Goal: Information Seeking & Learning: Learn about a topic

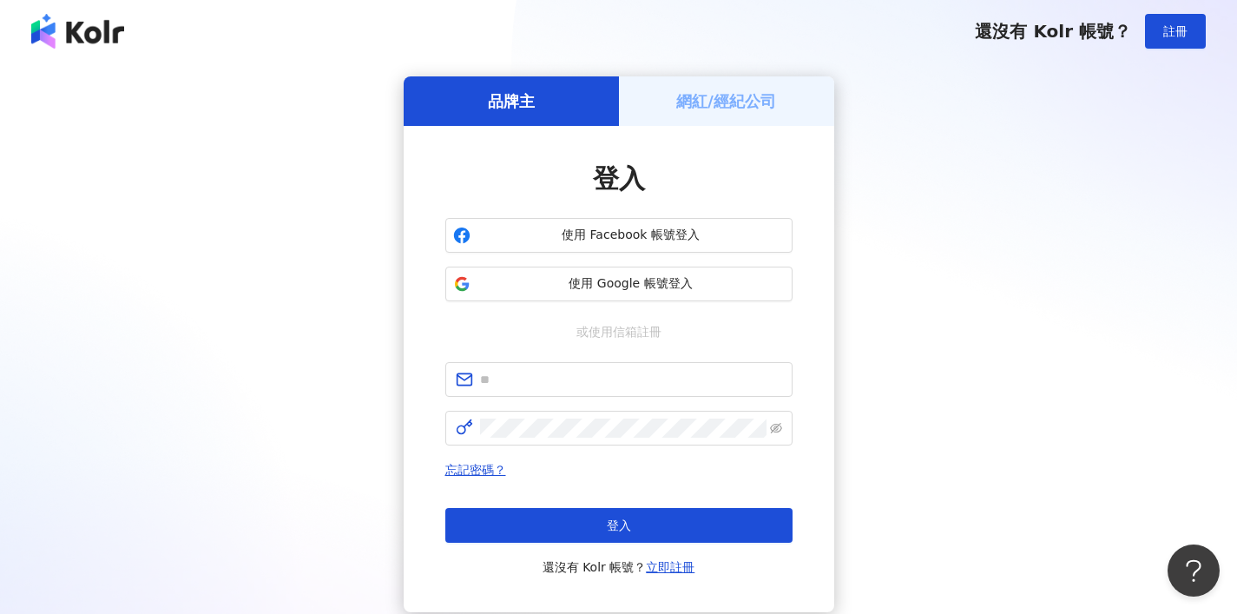
click at [725, 108] on h5 "網紅/經紀公司" at bounding box center [726, 101] width 100 height 22
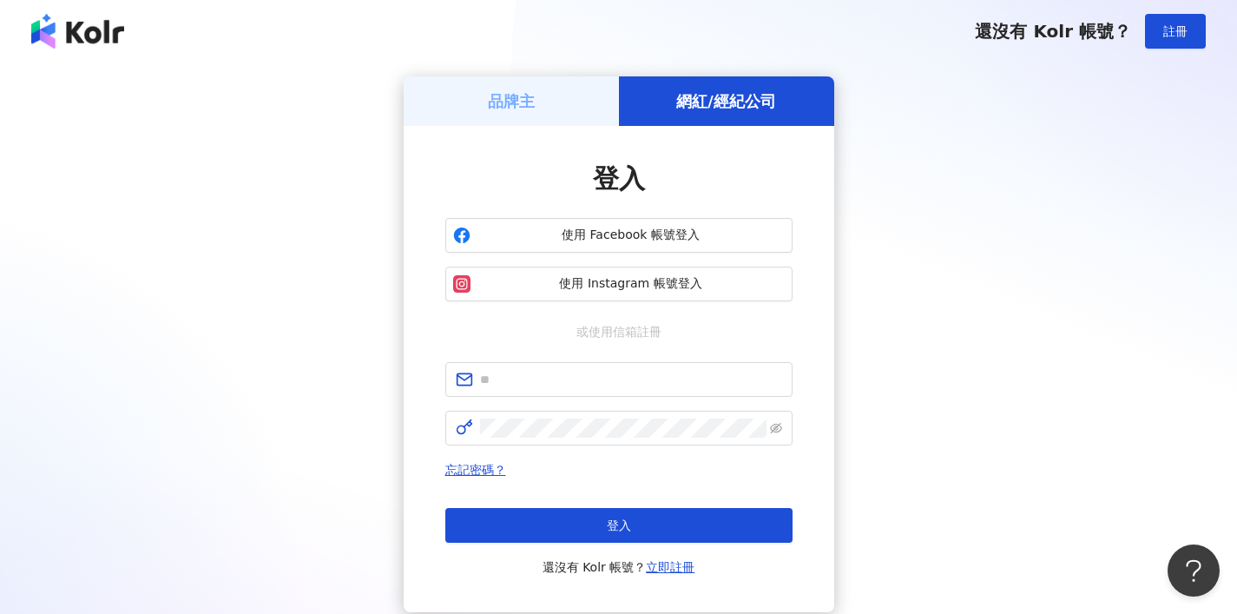
click at [575, 114] on div "品牌主" at bounding box center [511, 100] width 215 height 49
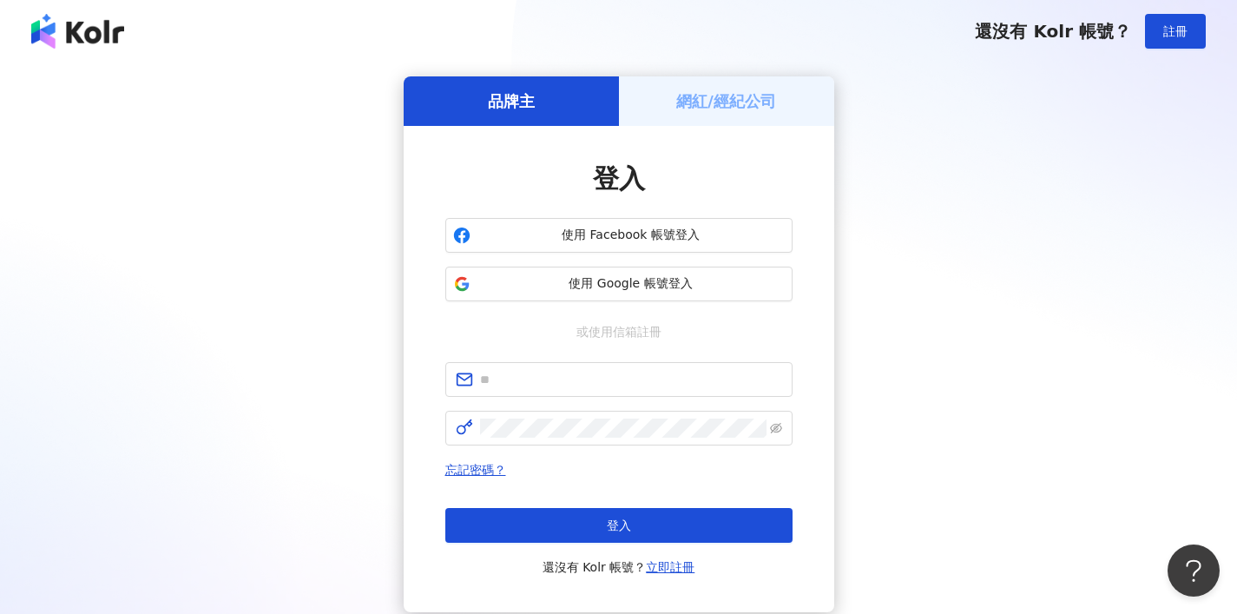
click at [1014, 254] on div "品牌主 網紅/經紀公司 登入 使用 Facebook 帳號登入 使用 Google 帳號登入 或使用信箱註冊 忘記密碼？ 登入 還沒有 Kolr 帳號？ 立即…" at bounding box center [618, 344] width 1195 height 536
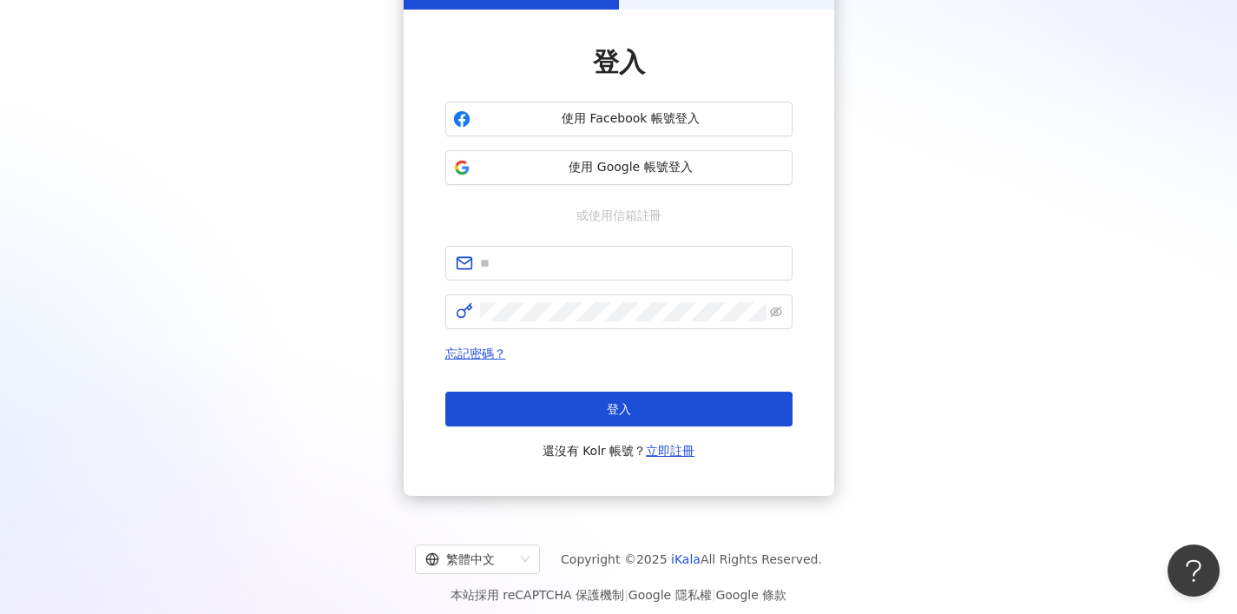
scroll to position [128, 0]
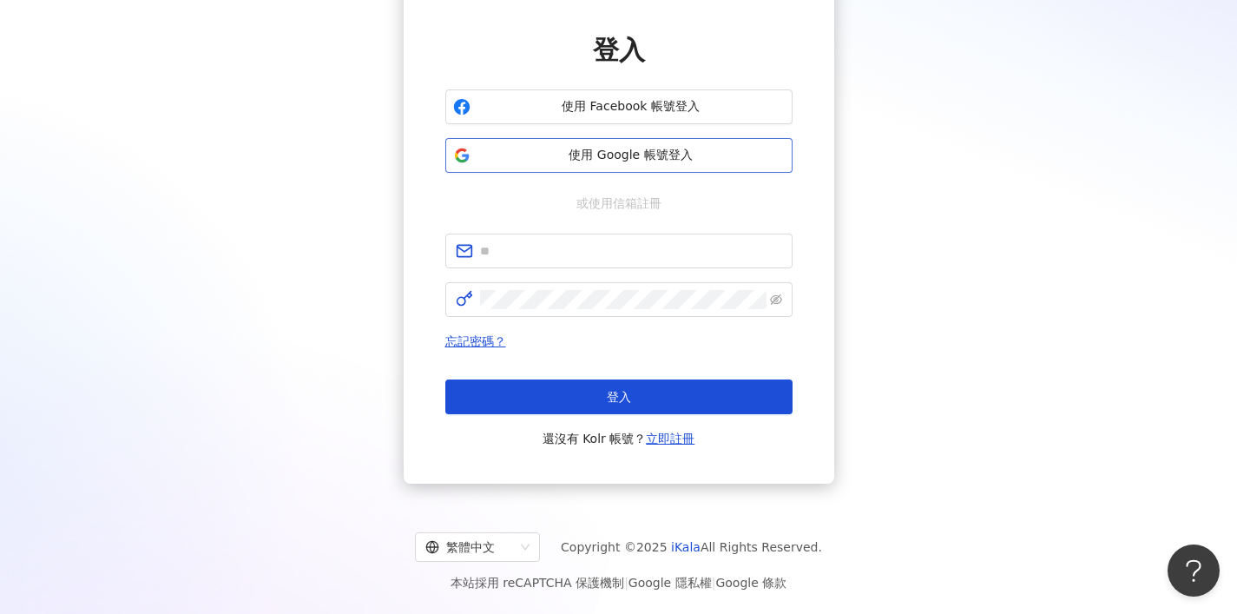
click at [635, 171] on button "使用 Google 帳號登入" at bounding box center [618, 155] width 347 height 35
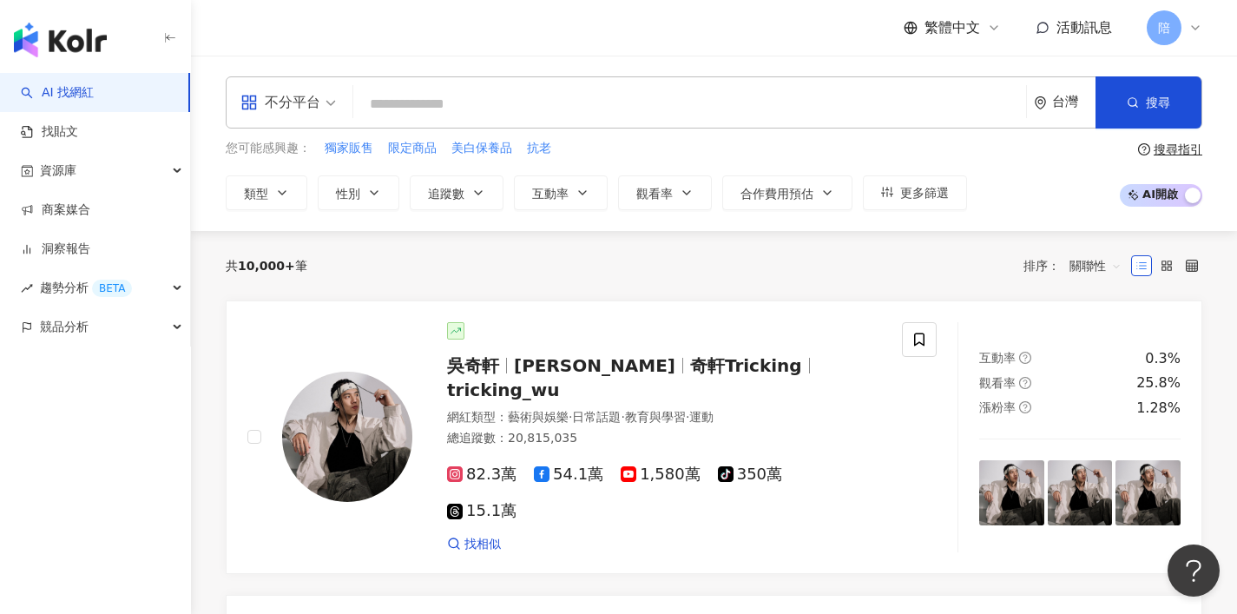
click at [294, 94] on div "不分平台" at bounding box center [280, 103] width 80 height 28
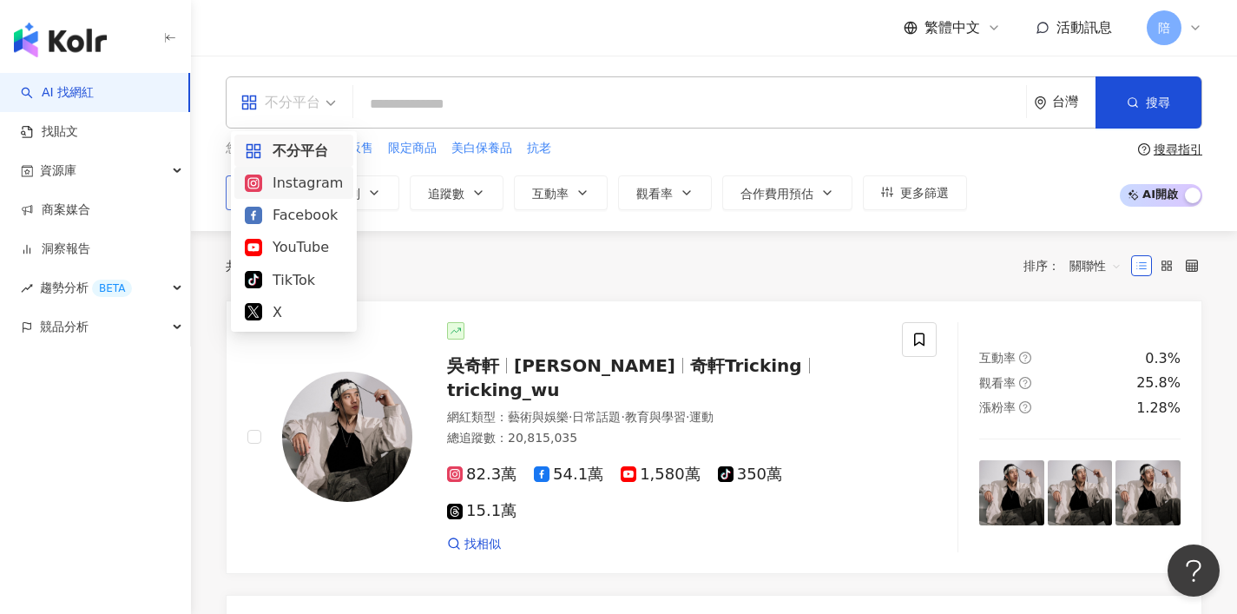
click at [300, 181] on div "Instagram" at bounding box center [294, 183] width 98 height 22
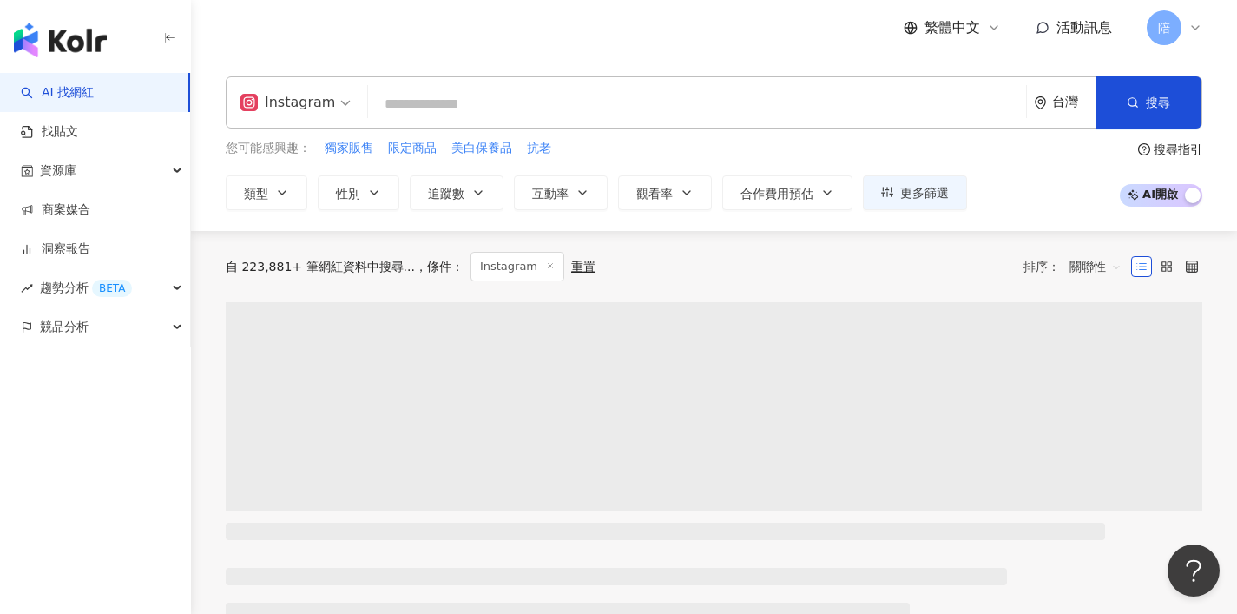
click at [482, 104] on input "search" at bounding box center [697, 104] width 644 height 33
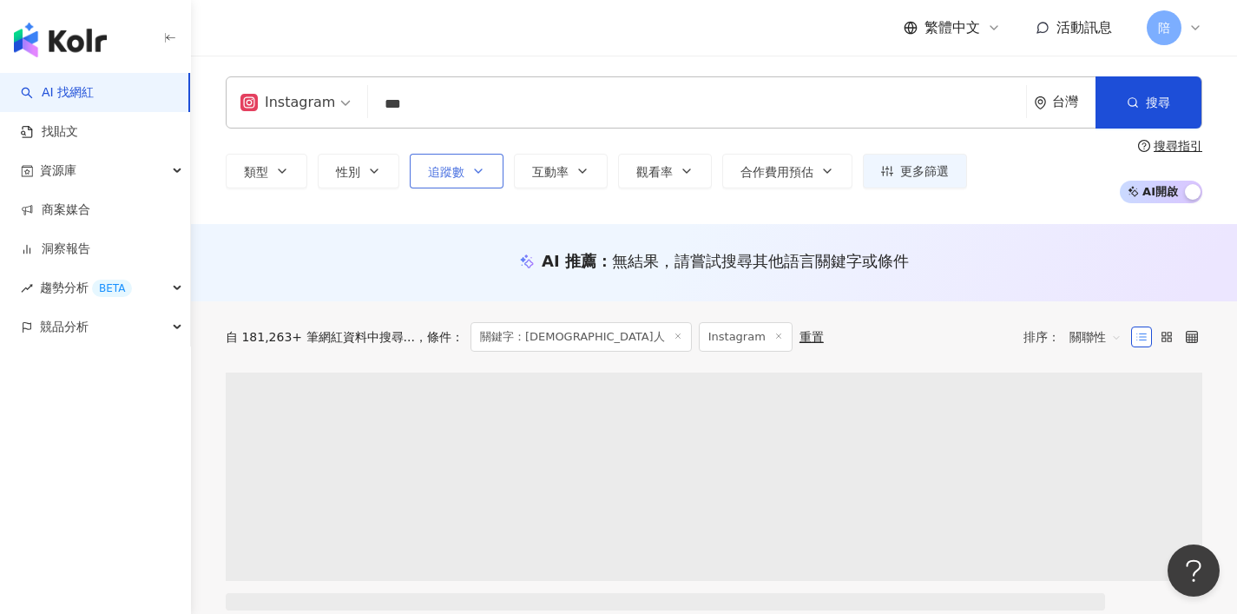
type input "***"
click at [428, 166] on span "追蹤數" at bounding box center [446, 172] width 36 height 14
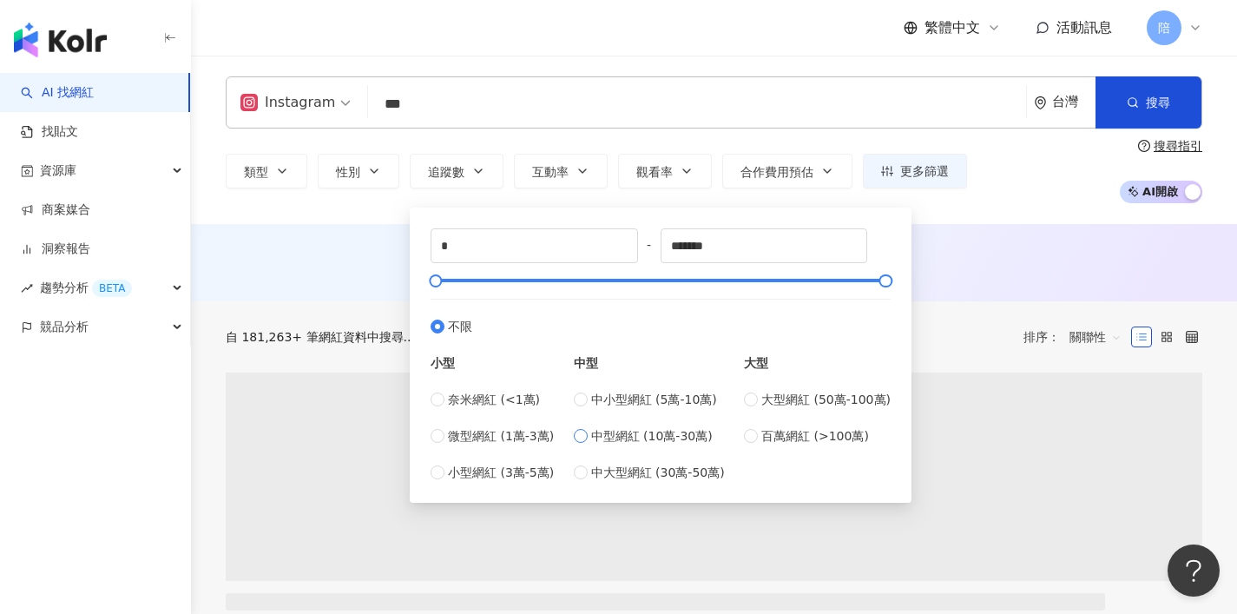
click at [640, 433] on span "中型網紅 (10萬-30萬)" at bounding box center [652, 435] width 122 height 19
type input "******"
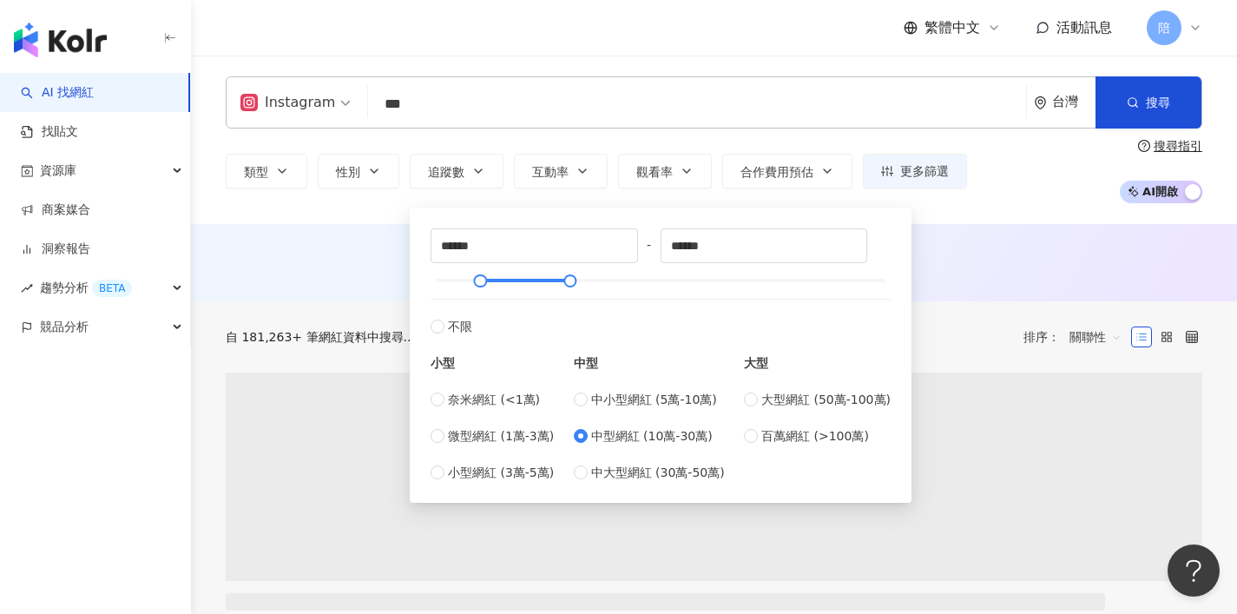
click at [999, 247] on div "AI 推薦 ： 無結果，請嘗試搜尋其他語言關鍵字或條件" at bounding box center [714, 262] width 1046 height 77
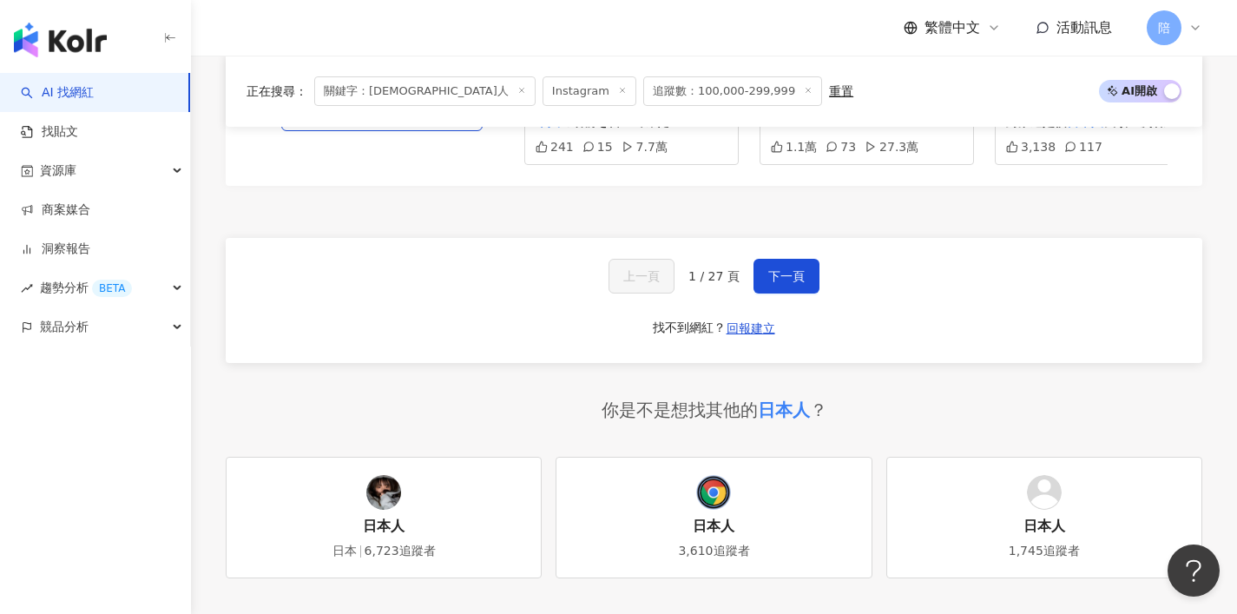
scroll to position [3347, 0]
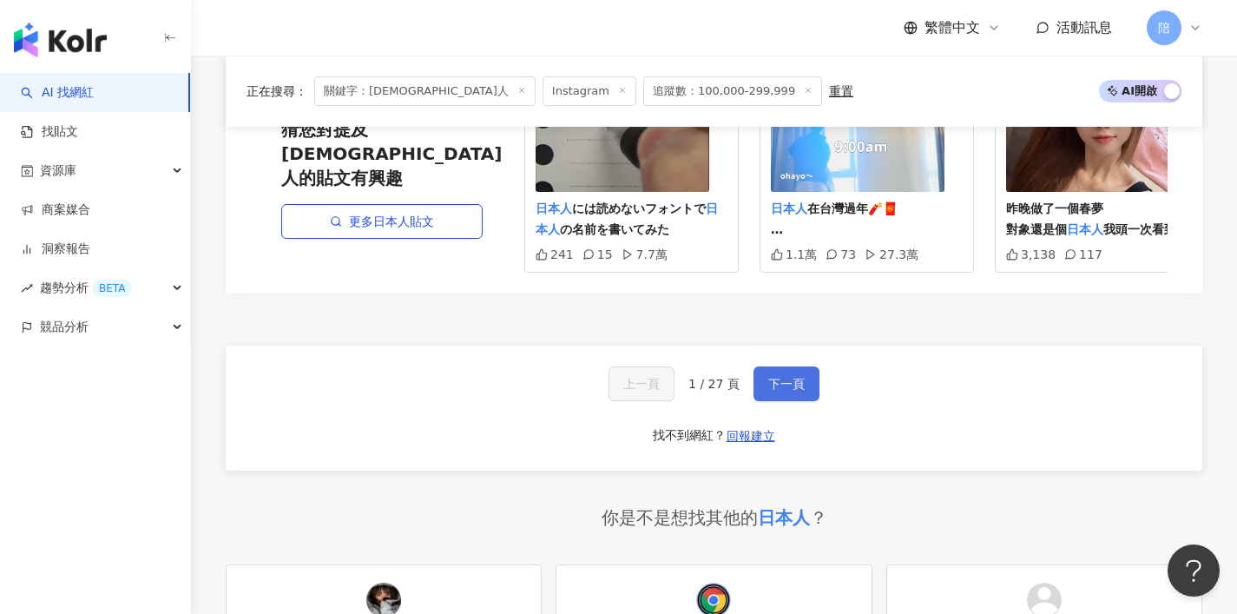
click at [779, 377] on span "下一頁" at bounding box center [786, 384] width 36 height 14
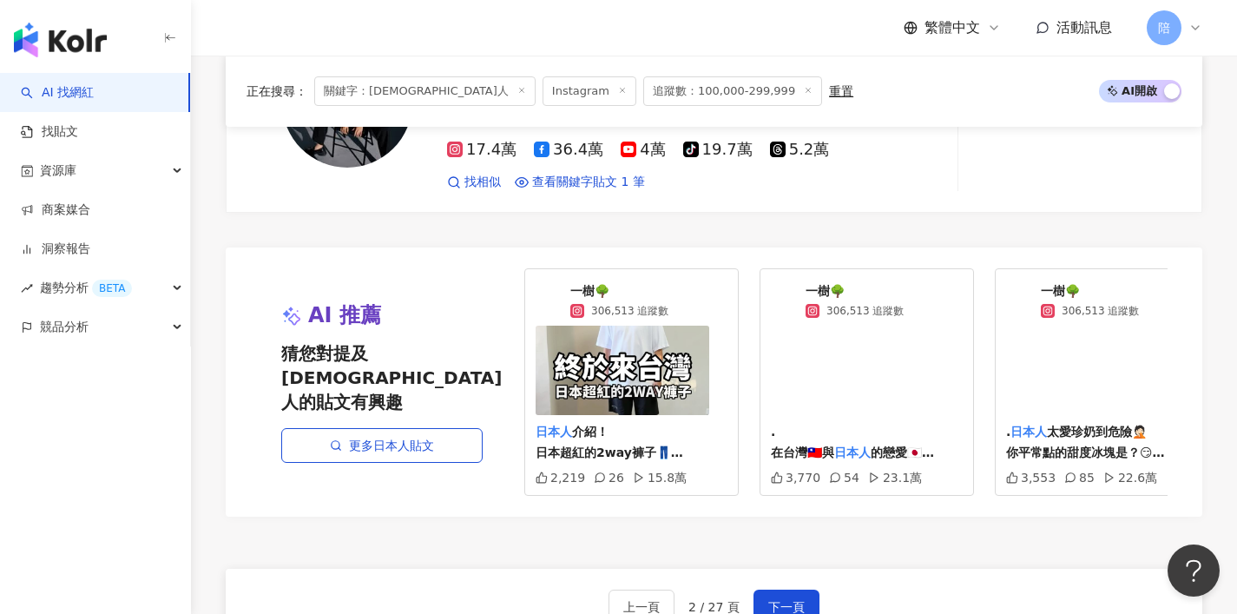
scroll to position [3041, 0]
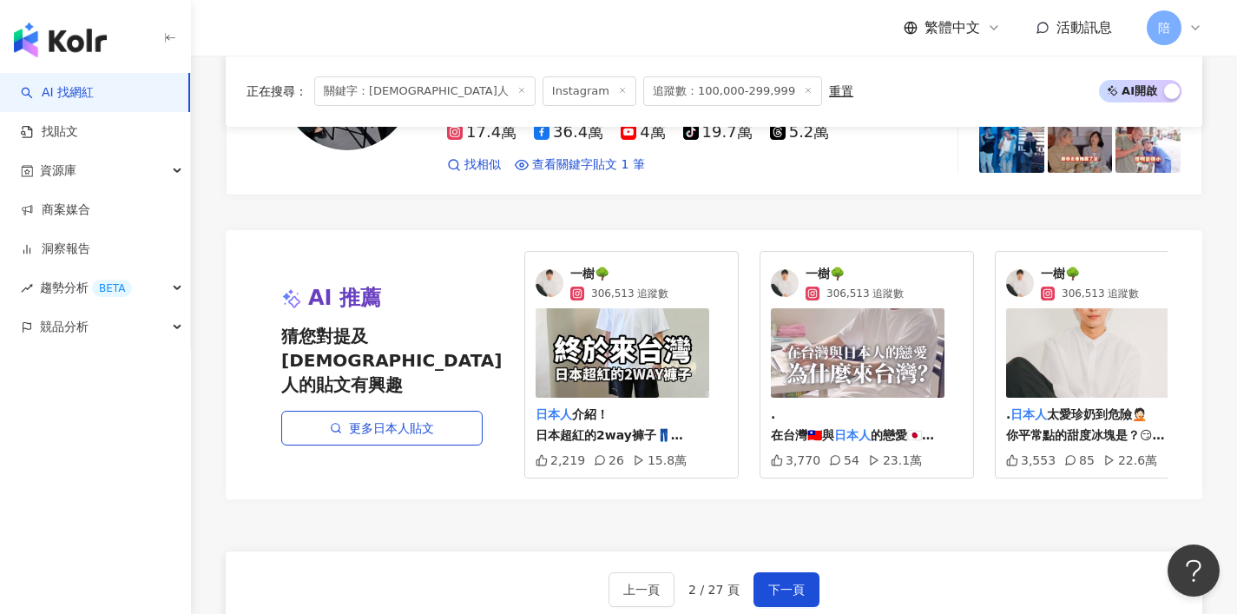
click at [578, 271] on span "一樹🌳" at bounding box center [619, 274] width 98 height 17
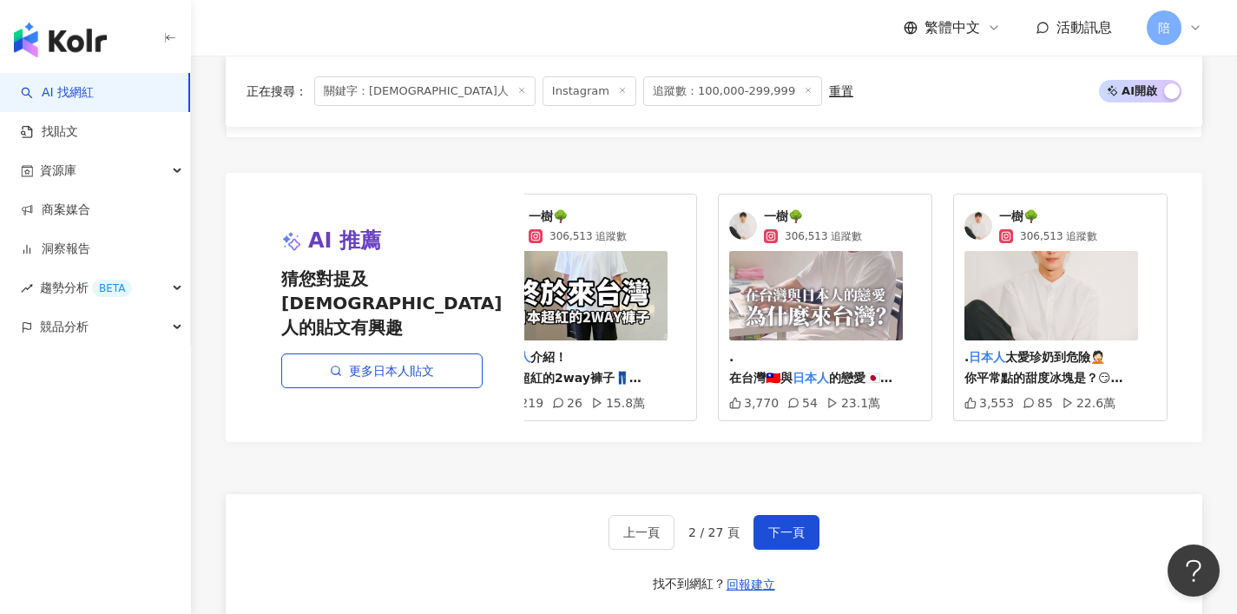
scroll to position [3132, 0]
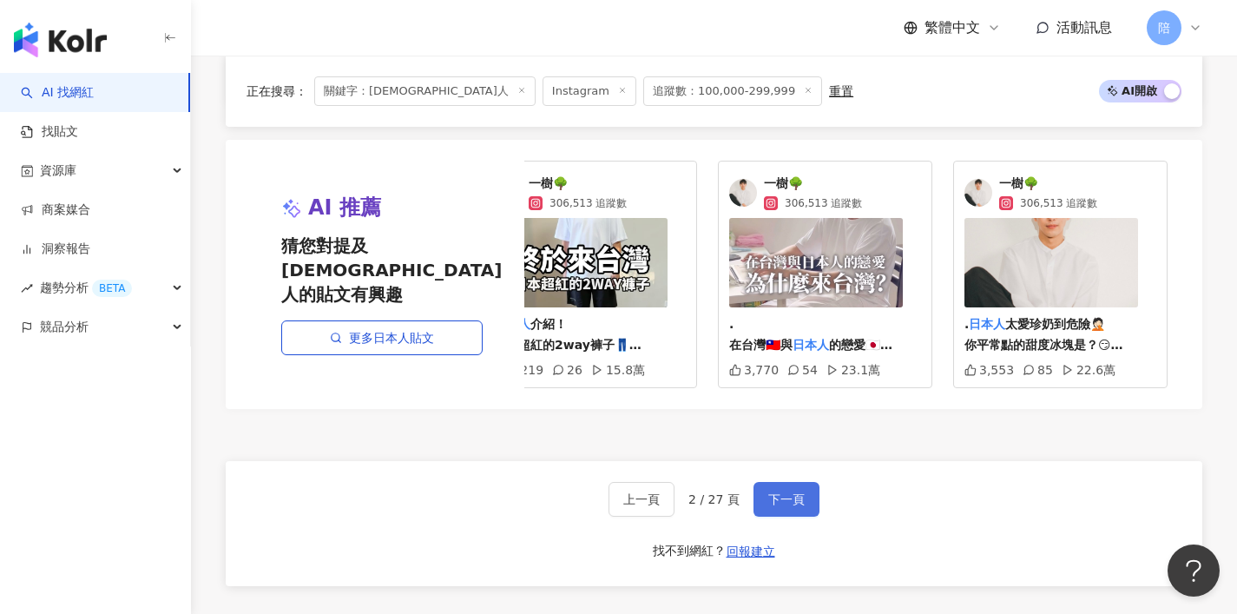
click at [790, 499] on button "下一頁" at bounding box center [786, 499] width 66 height 35
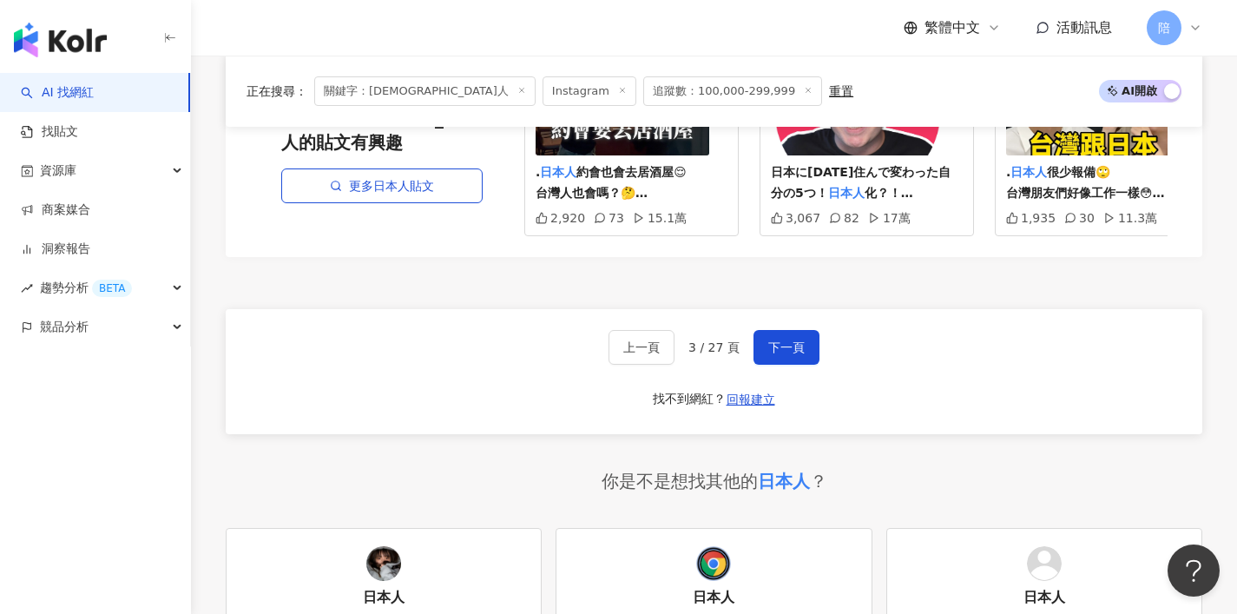
scroll to position [3304, 0]
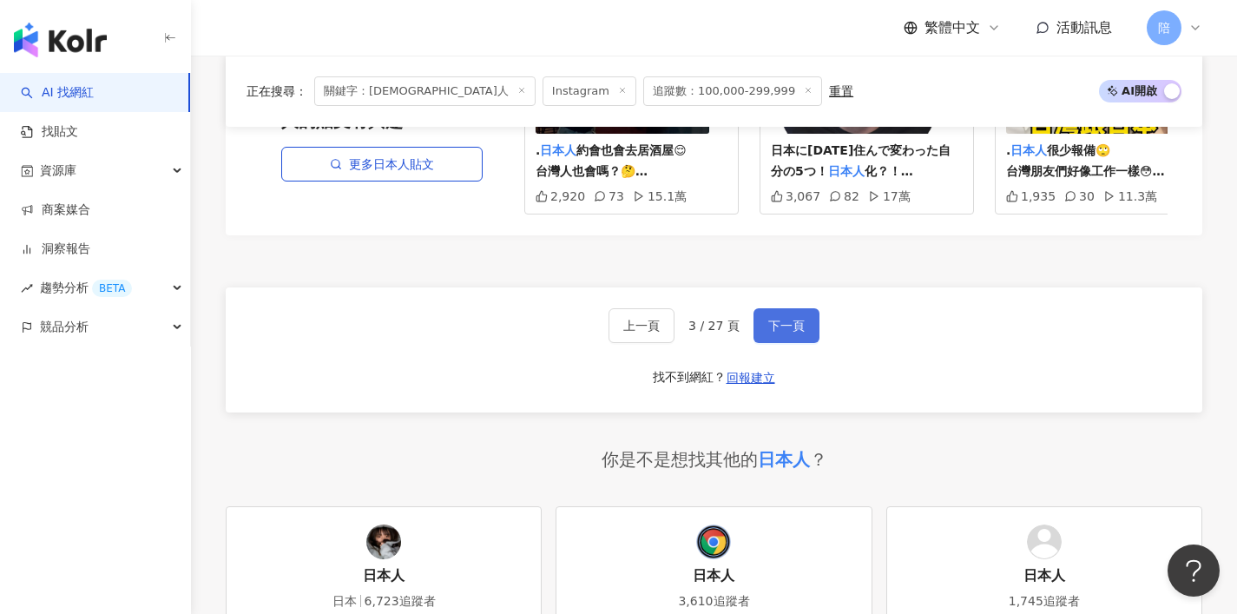
click at [776, 332] on span "下一頁" at bounding box center [786, 326] width 36 height 14
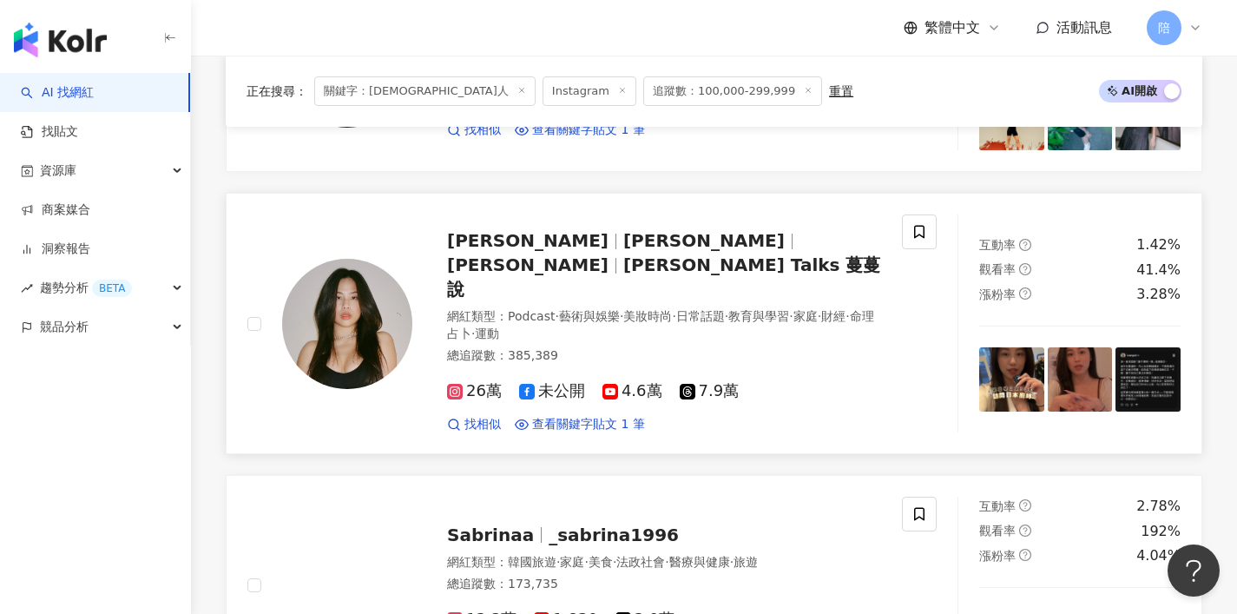
scroll to position [1047, 0]
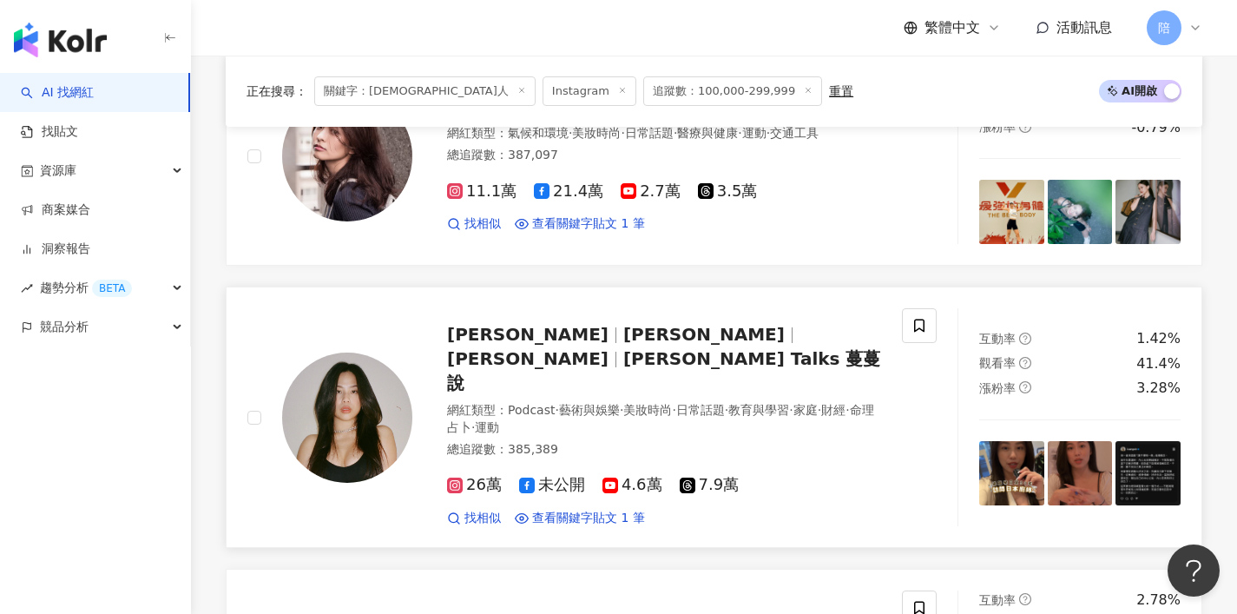
click at [608, 348] on span "Angel Chiu" at bounding box center [527, 358] width 161 height 21
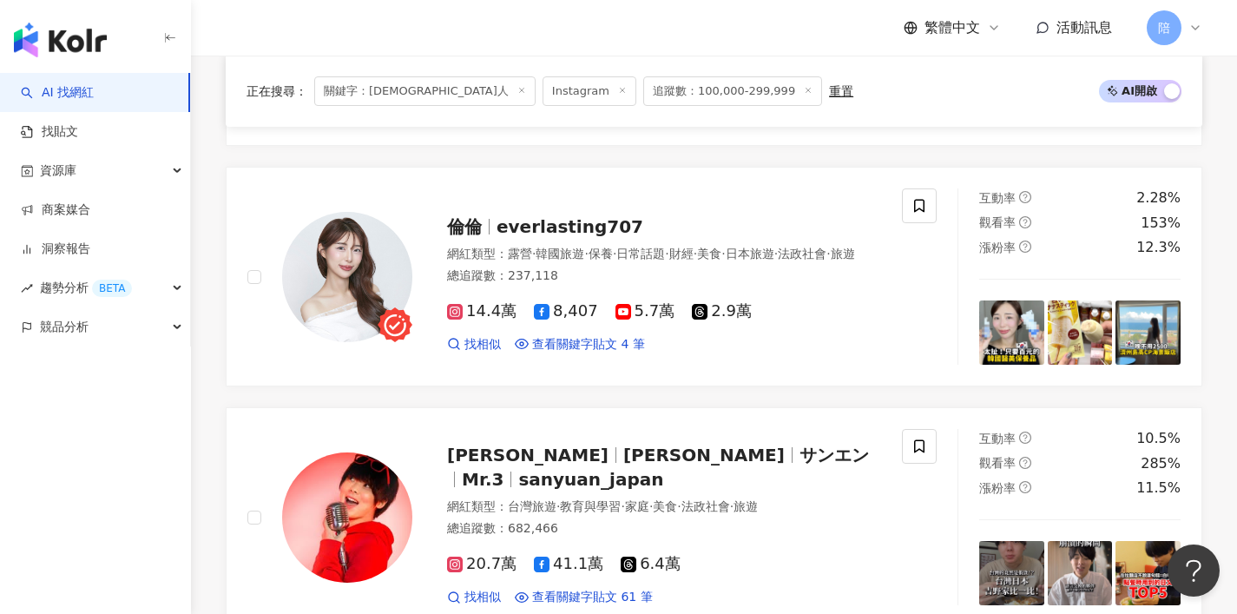
scroll to position [2645, 0]
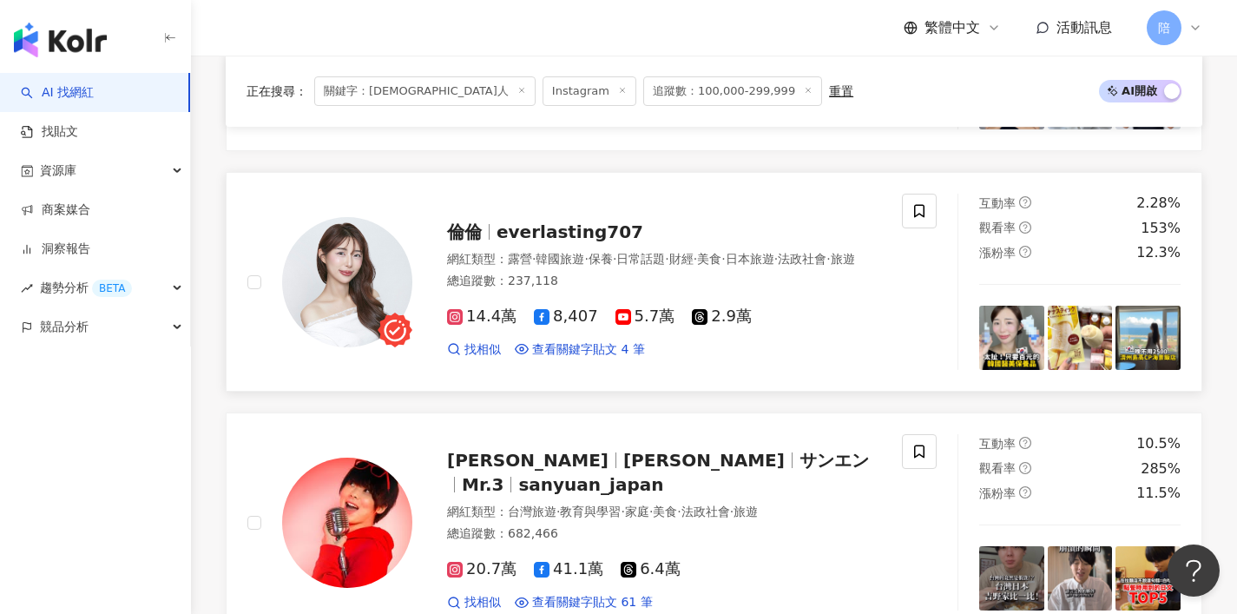
click at [529, 221] on span "everlasting707" at bounding box center [569, 231] width 147 height 21
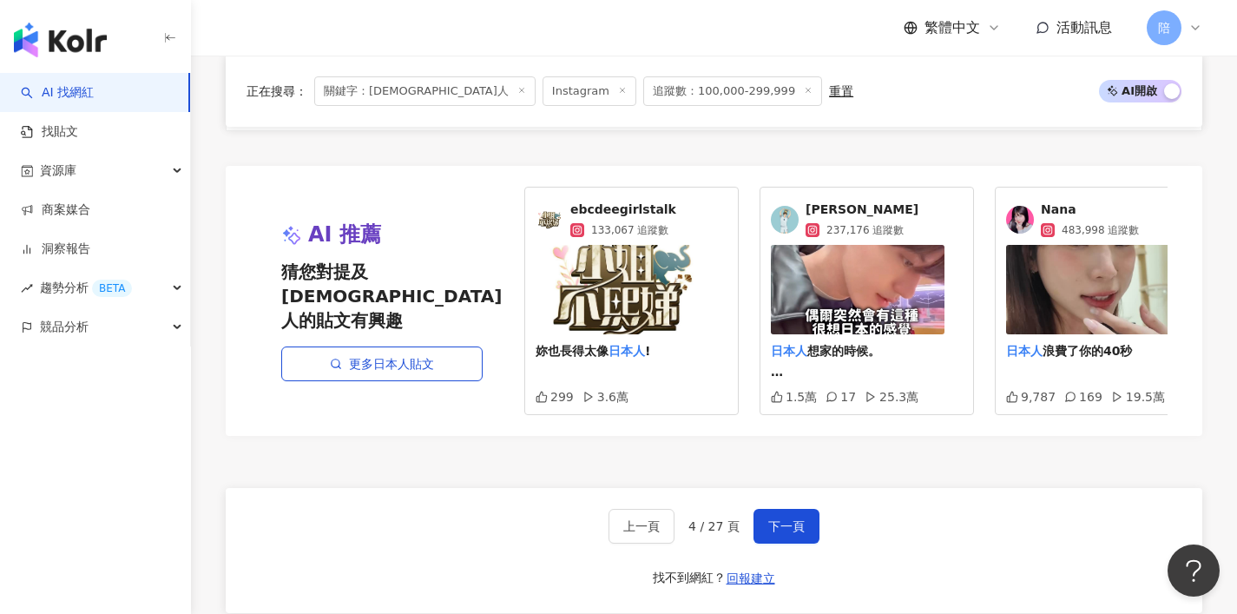
scroll to position [3168, 0]
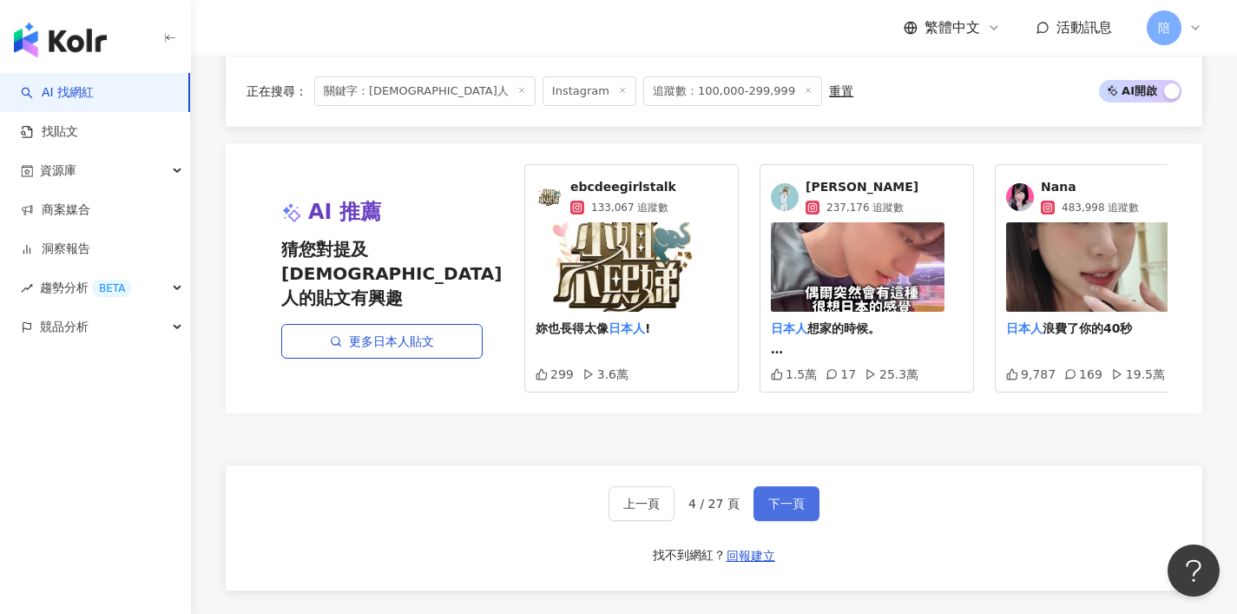
click at [800, 496] on span "下一頁" at bounding box center [786, 503] width 36 height 14
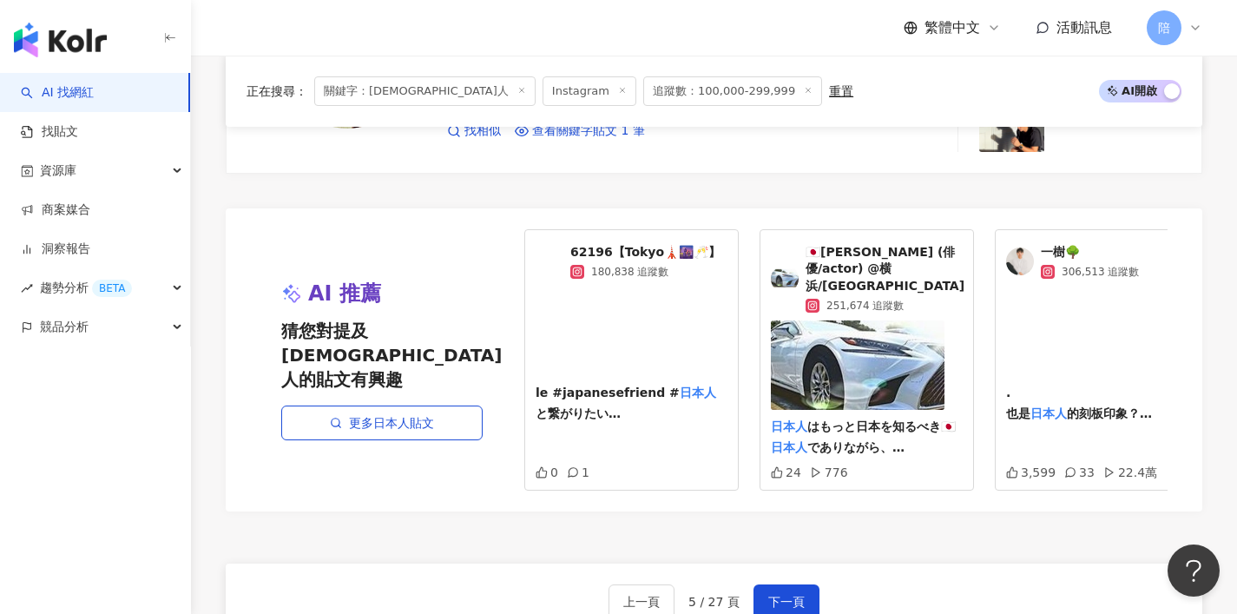
scroll to position [3096, 0]
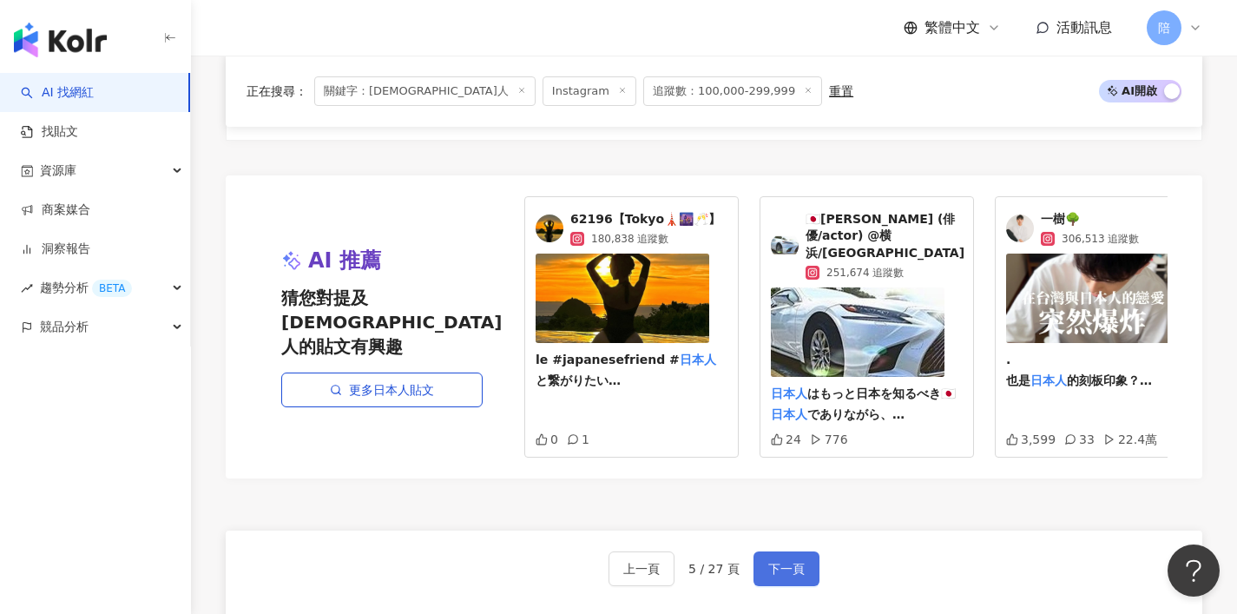
click at [774, 575] on button "下一頁" at bounding box center [786, 568] width 66 height 35
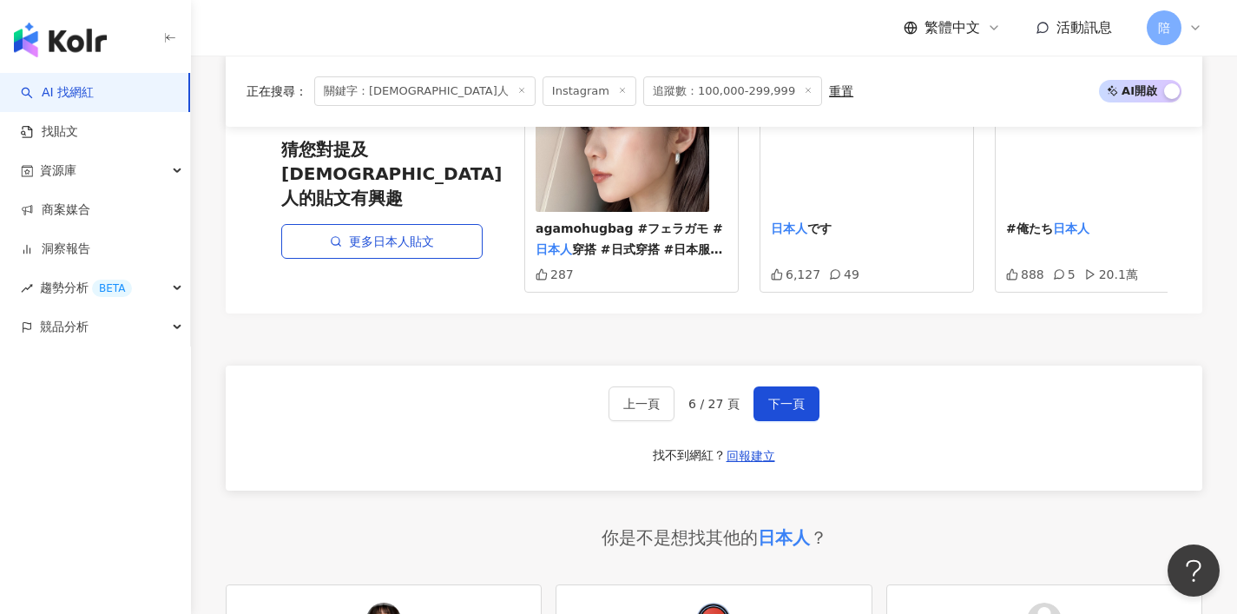
scroll to position [3265, 0]
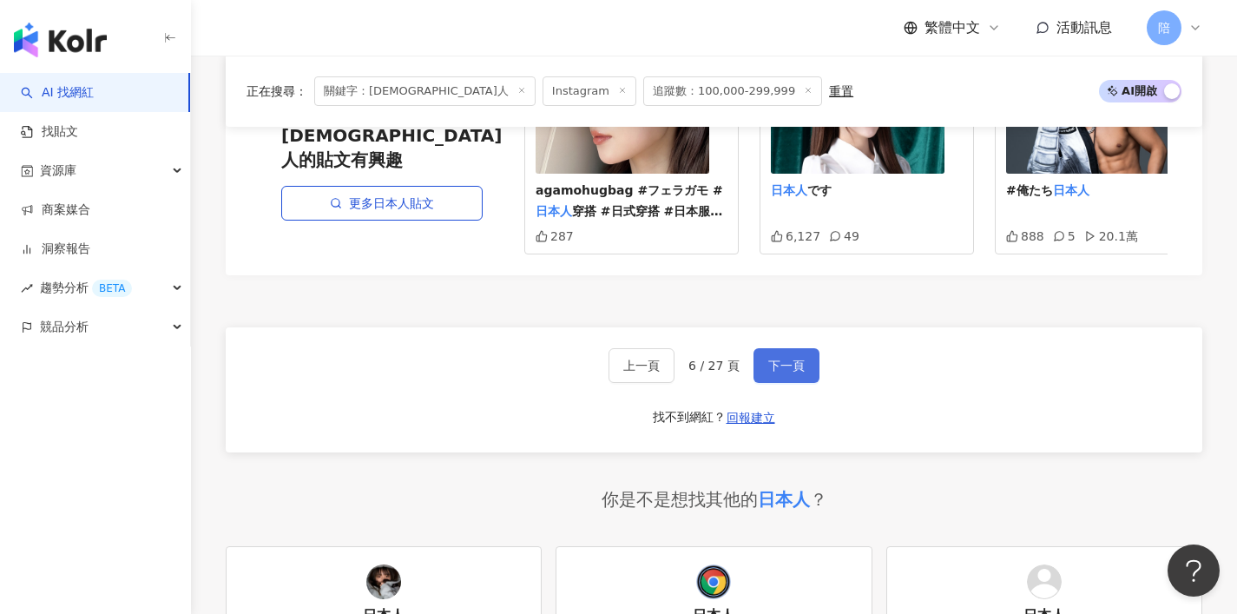
click at [783, 372] on span "下一頁" at bounding box center [786, 365] width 36 height 14
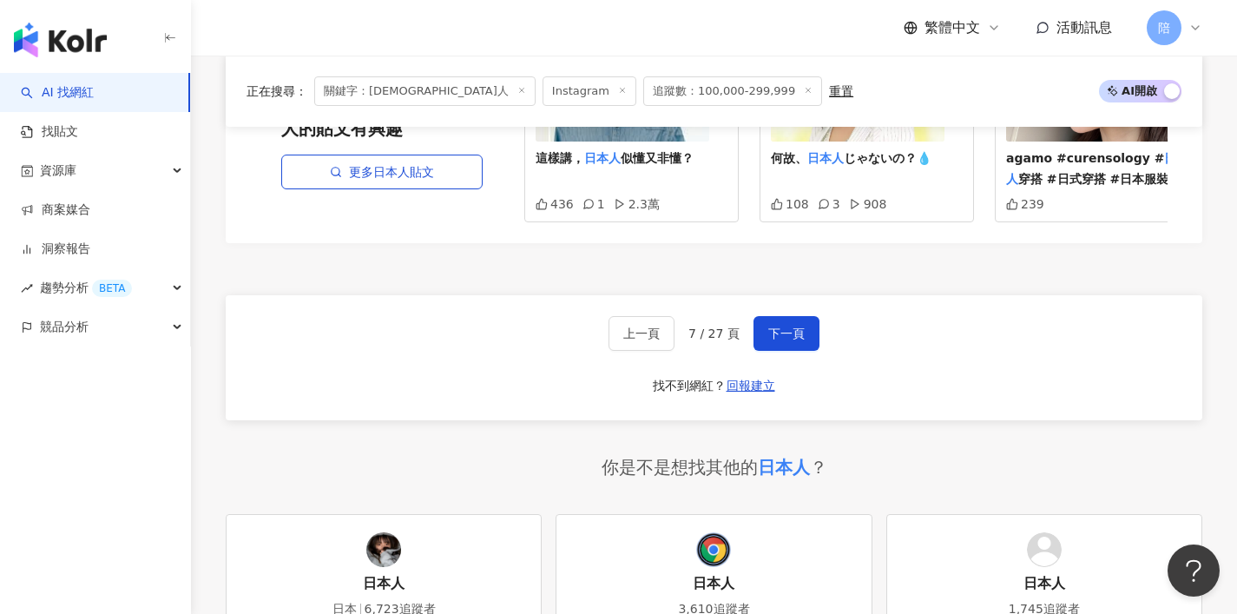
scroll to position [3328, 0]
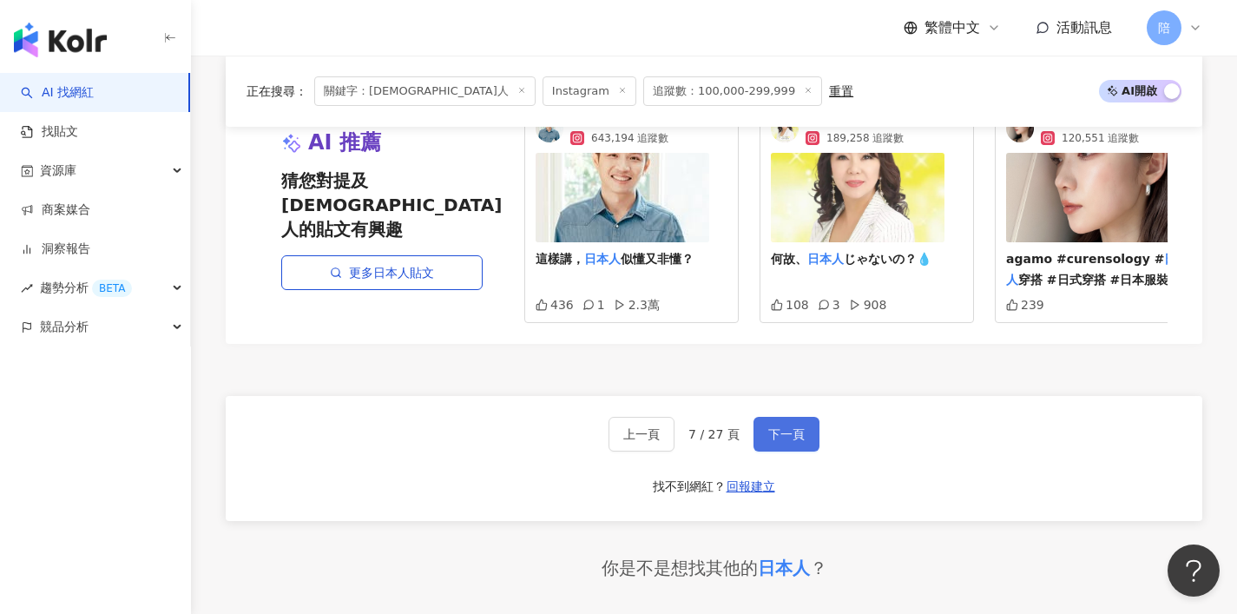
click at [808, 417] on button "下一頁" at bounding box center [786, 434] width 66 height 35
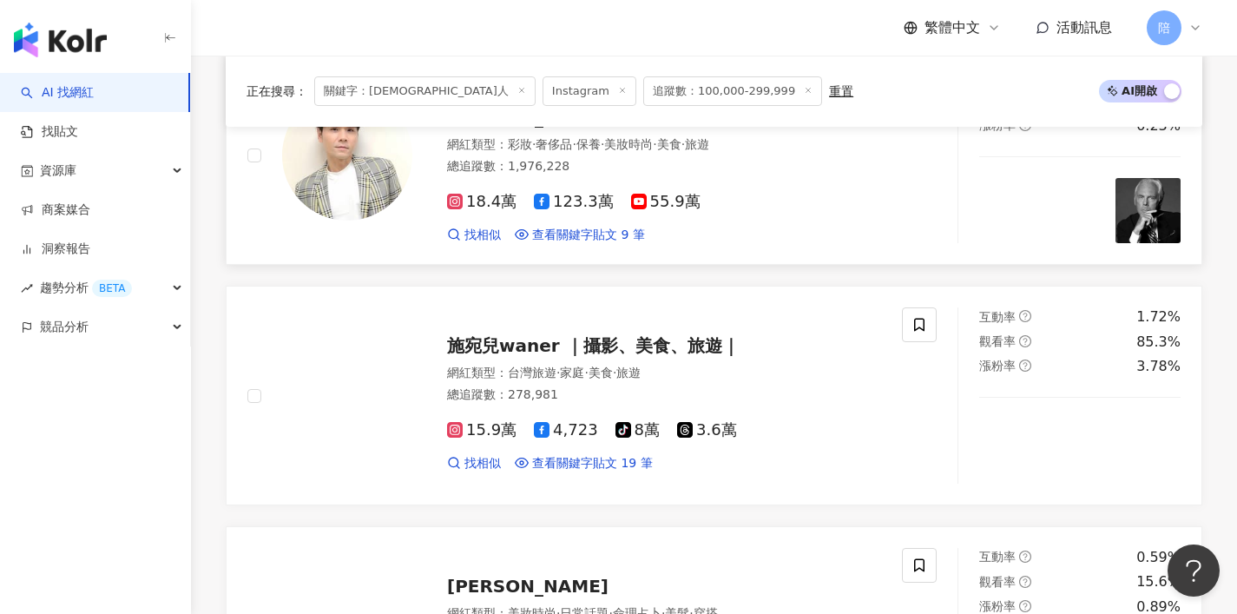
scroll to position [1118, 0]
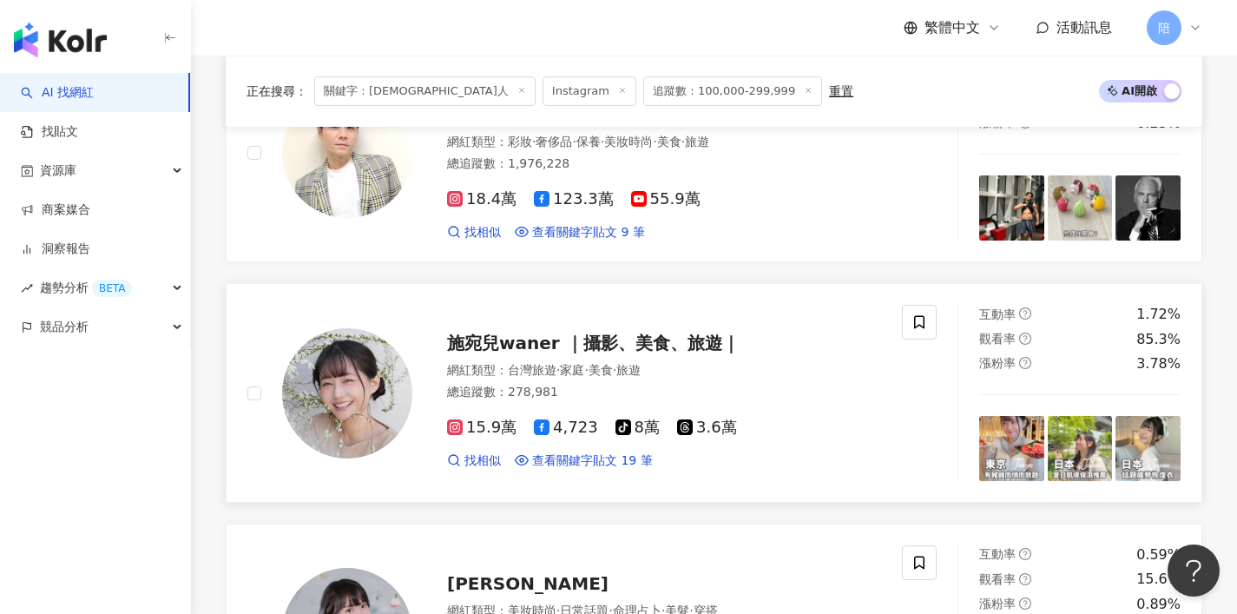
click at [674, 332] on span "施宛兒waner ｜攝影、美食、旅遊｜" at bounding box center [593, 342] width 293 height 21
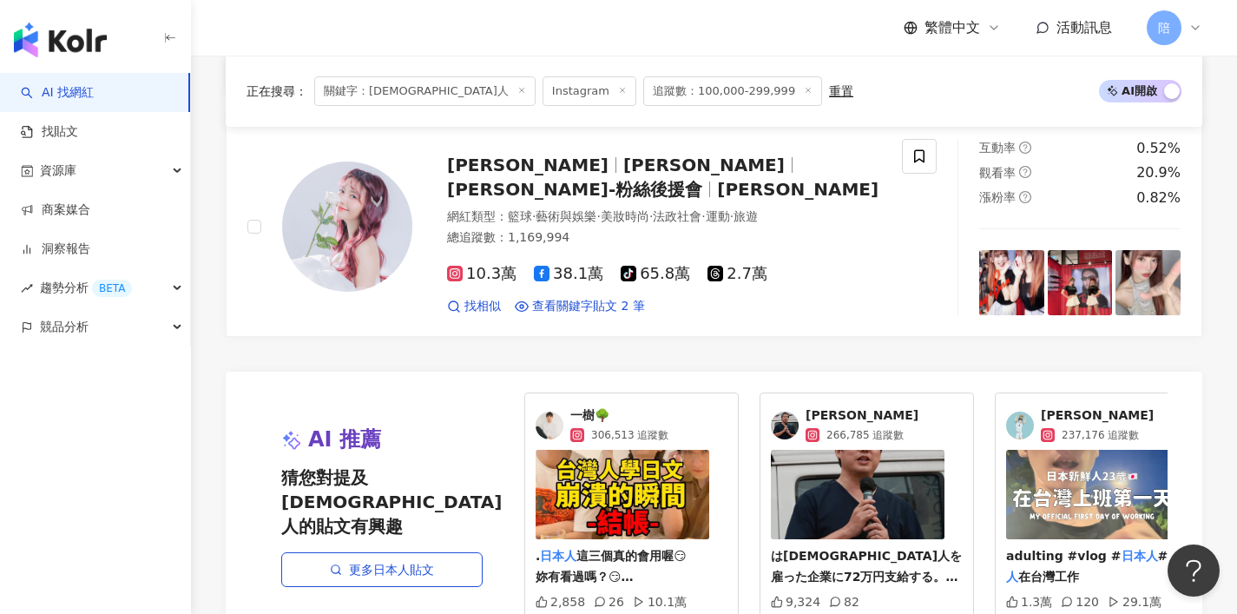
scroll to position [3067, 0]
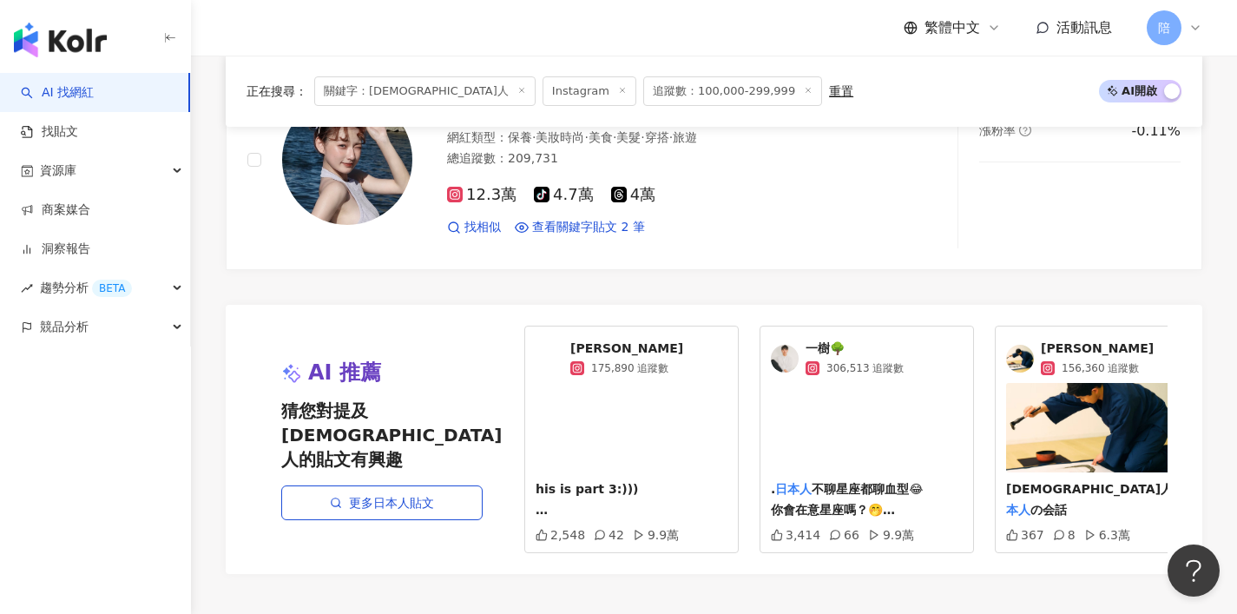
scroll to position [3172, 0]
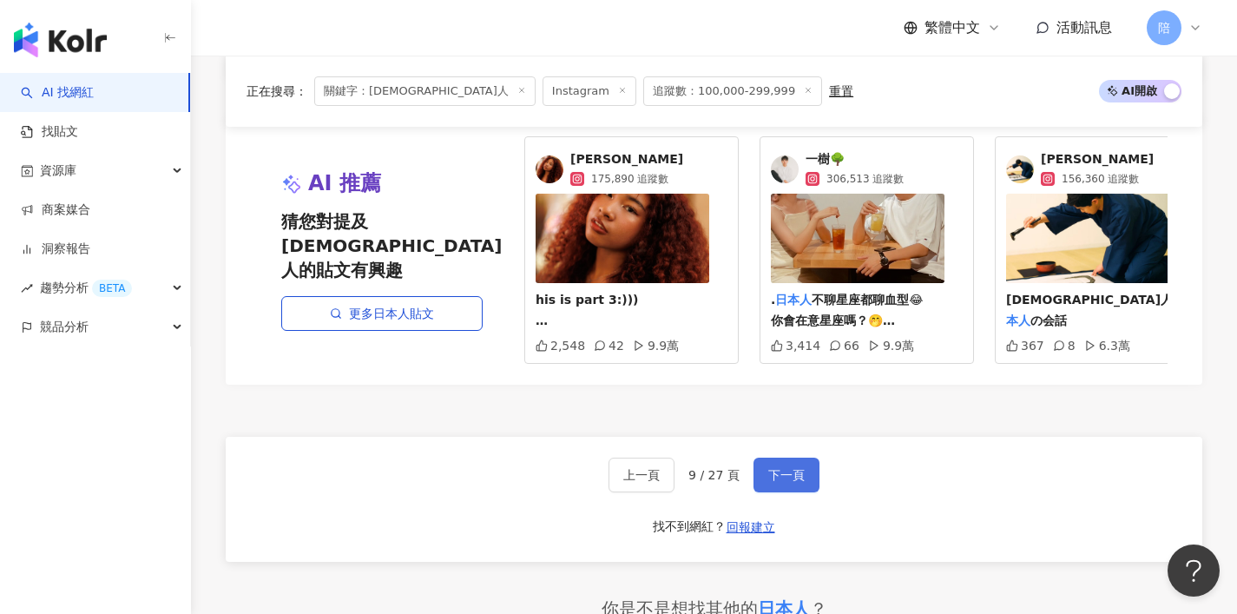
click at [786, 492] on button "下一頁" at bounding box center [786, 474] width 66 height 35
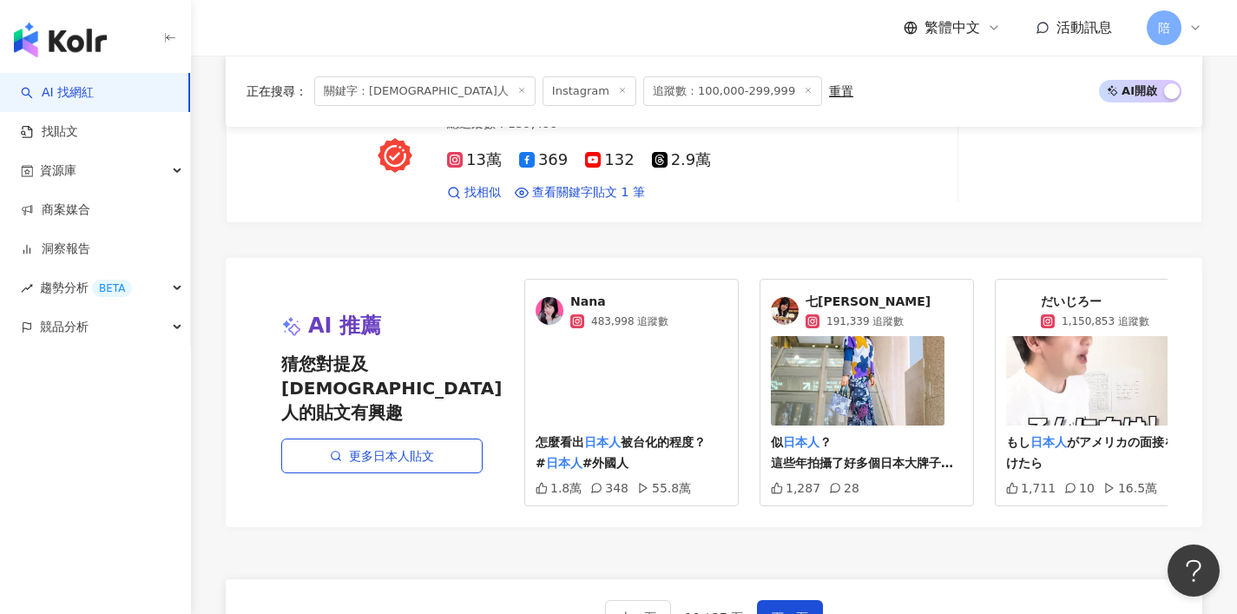
scroll to position [3351, 0]
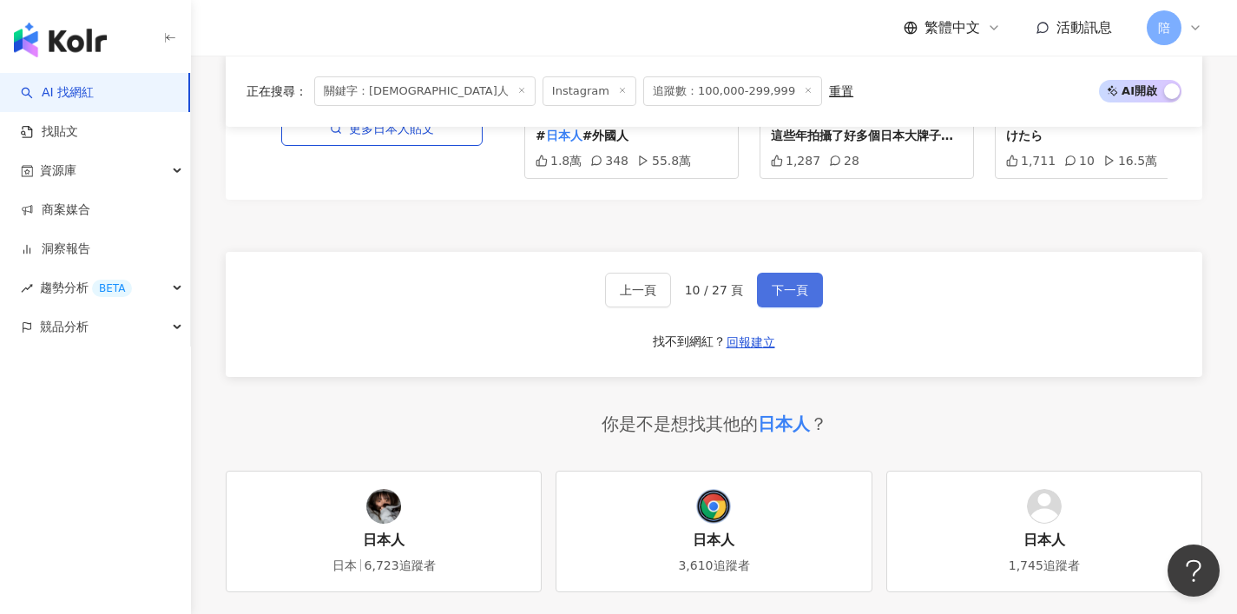
click at [769, 285] on button "下一頁" at bounding box center [790, 290] width 66 height 35
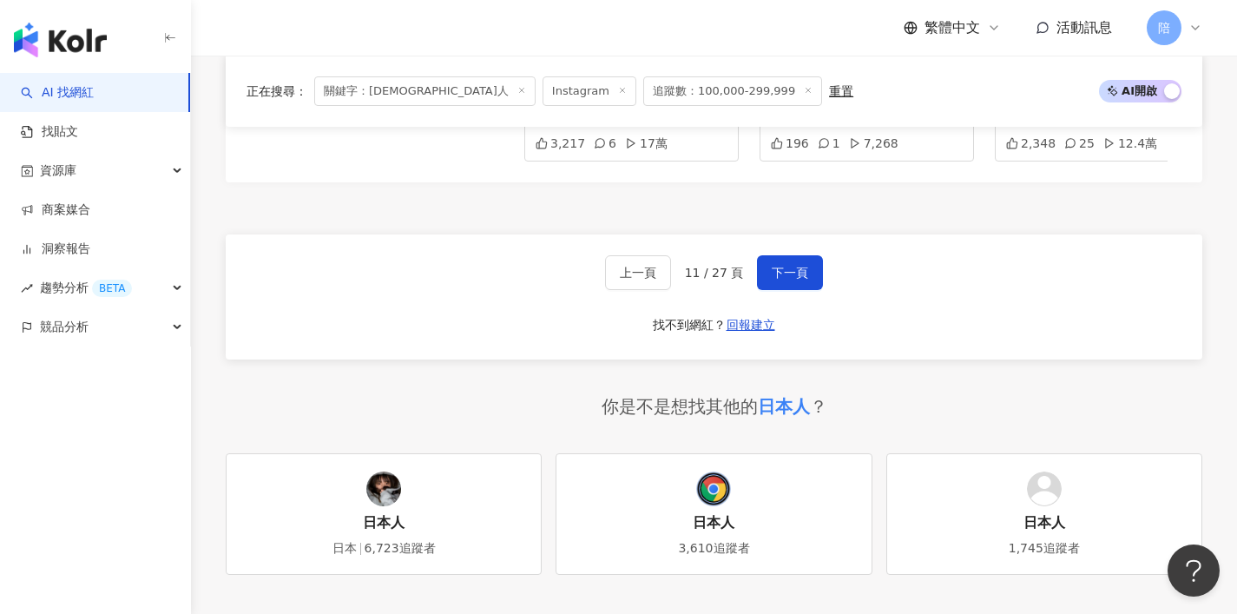
scroll to position [3337, 0]
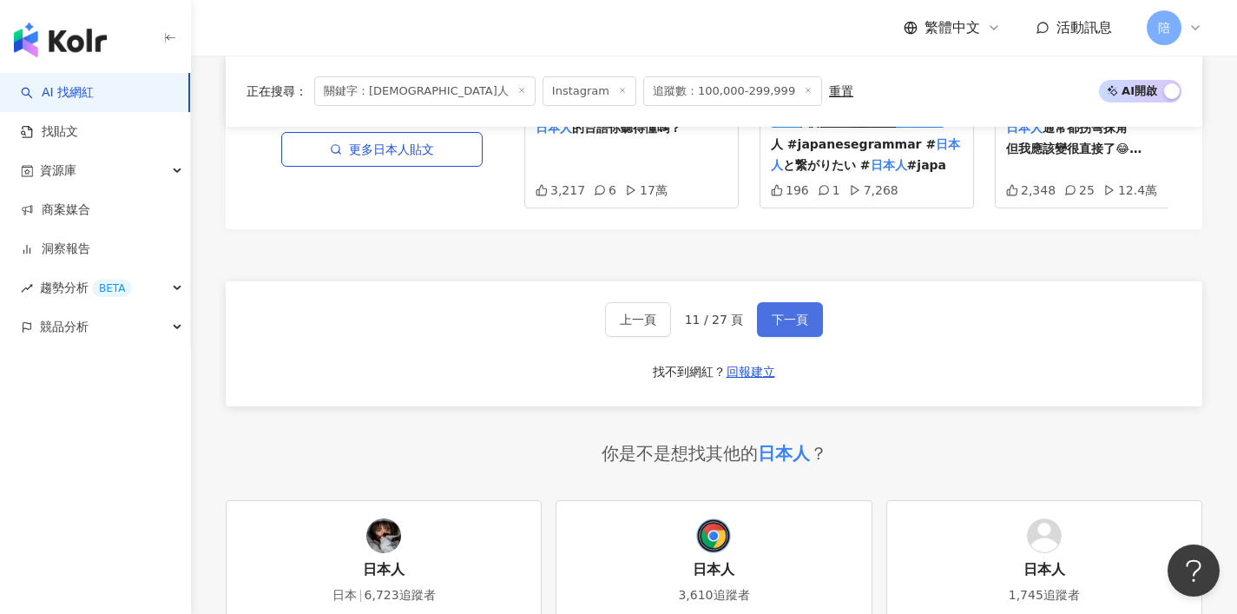
click at [812, 319] on button "下一頁" at bounding box center [790, 319] width 66 height 35
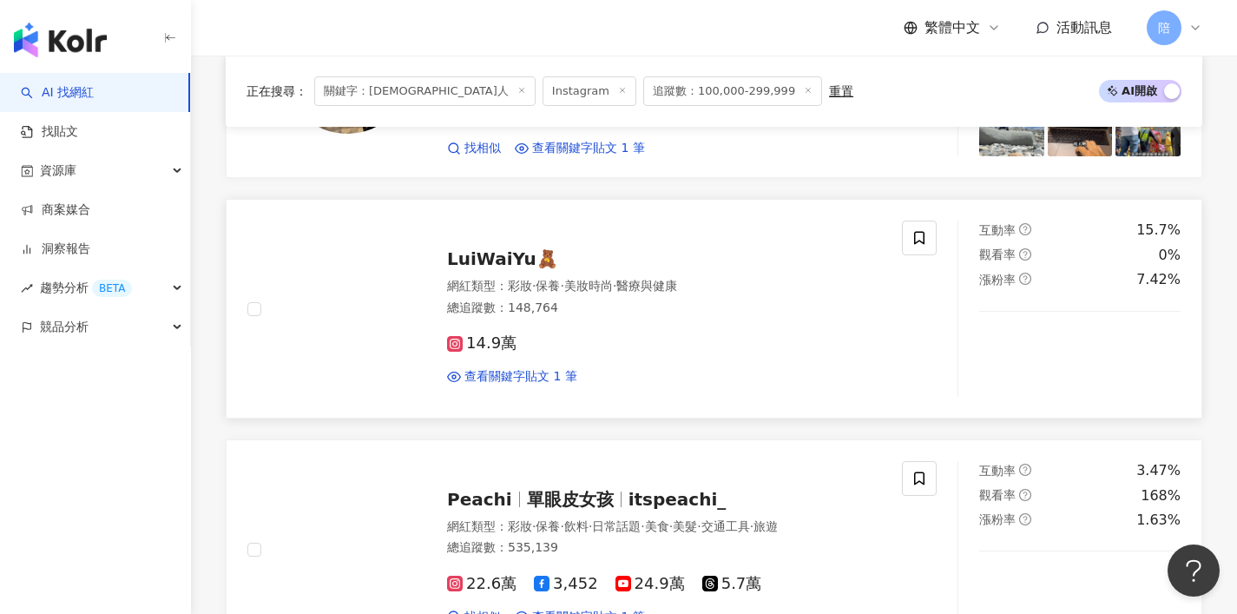
scroll to position [868, 0]
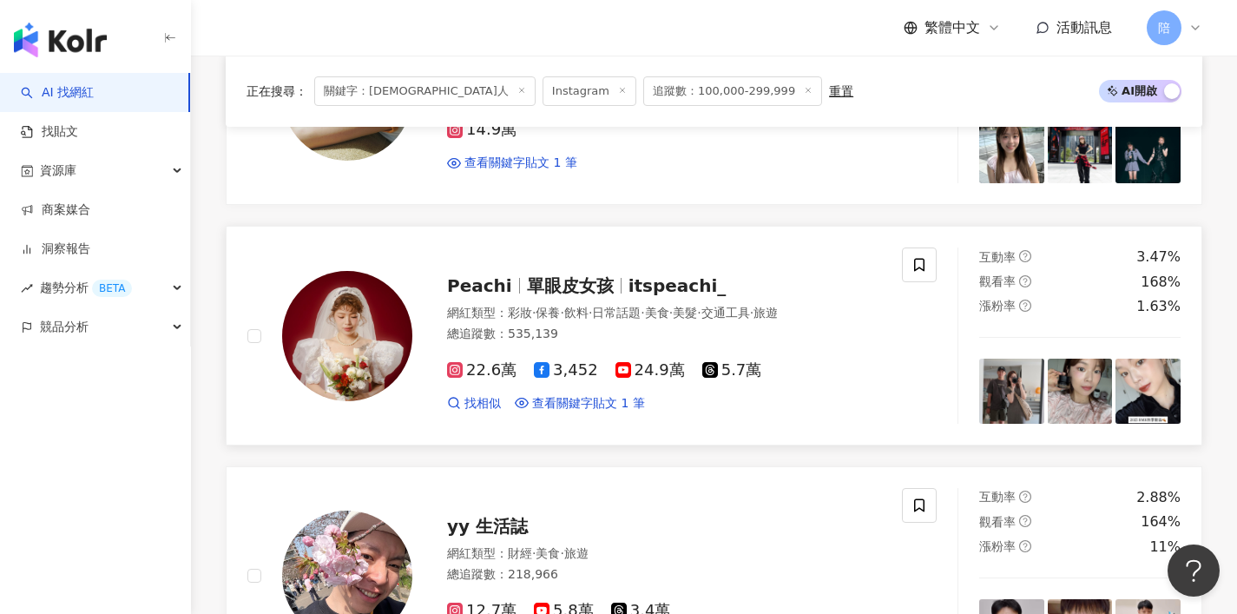
click at [621, 283] on div at bounding box center [621, 286] width 1 height 16
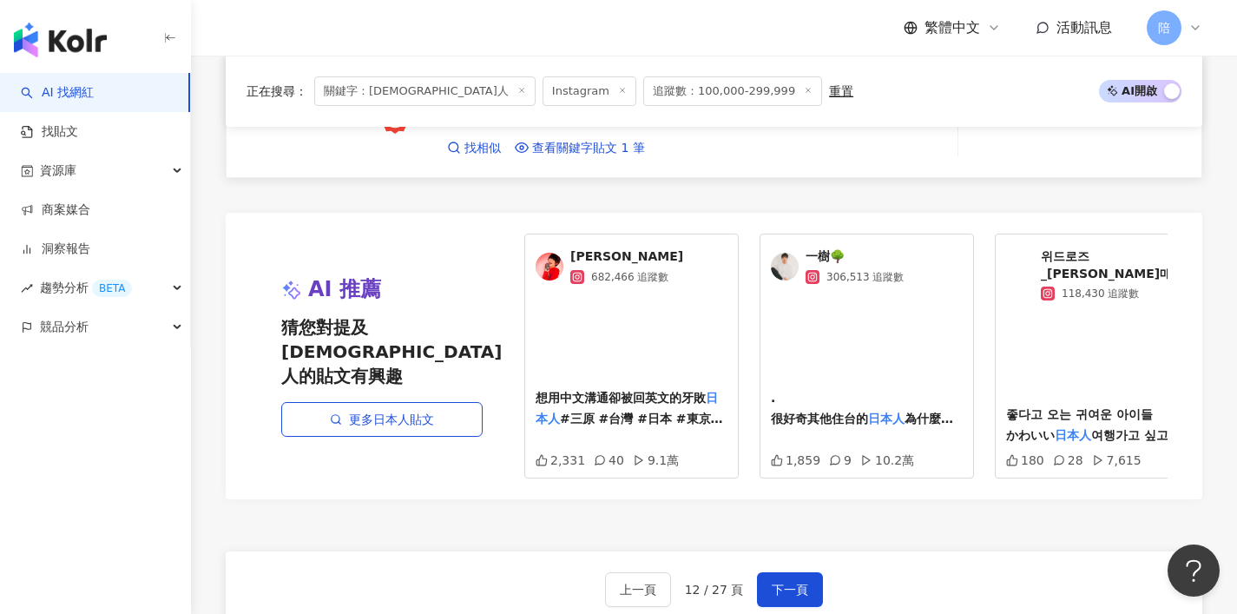
scroll to position [3065, 0]
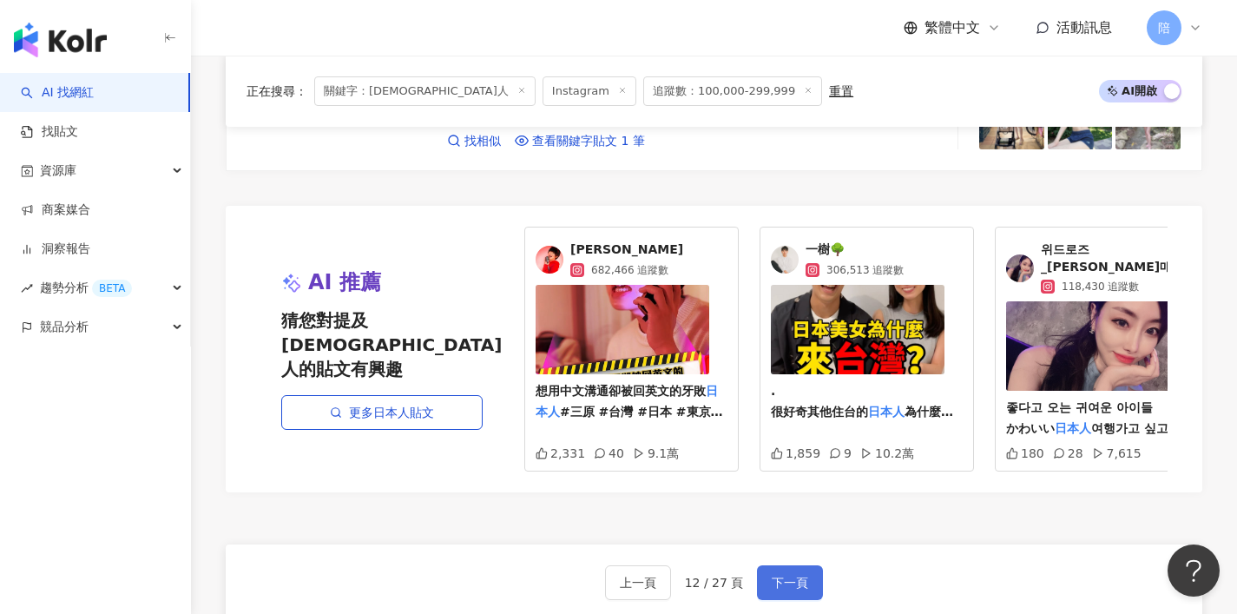
click at [770, 565] on button "下一頁" at bounding box center [790, 582] width 66 height 35
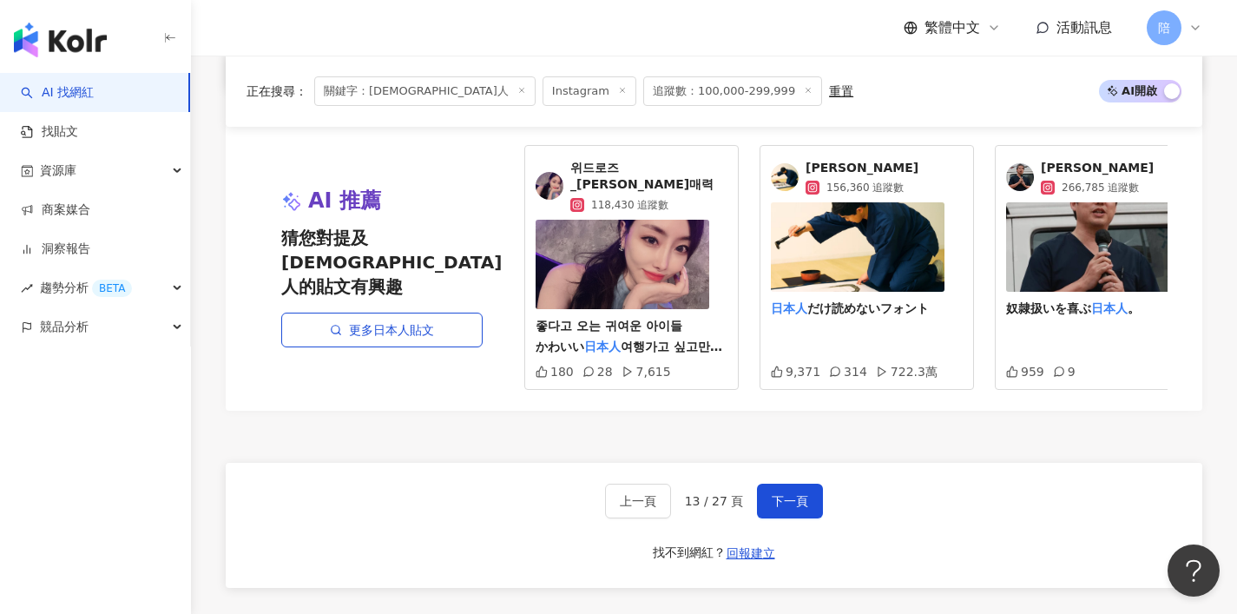
scroll to position [3164, 0]
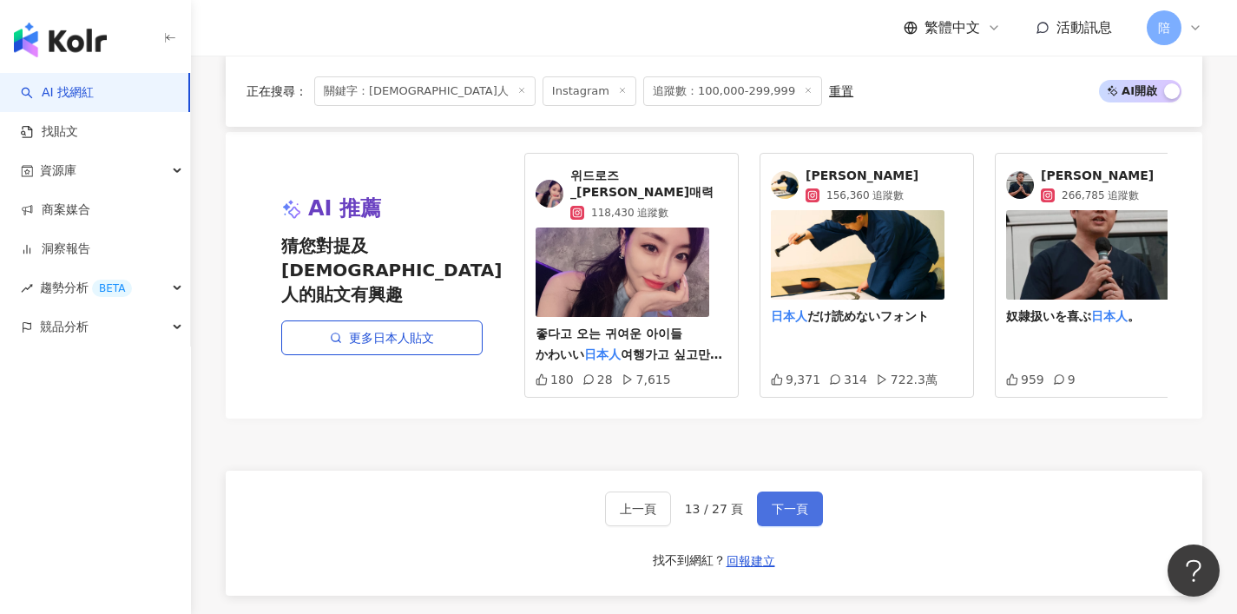
click at [786, 492] on button "下一頁" at bounding box center [790, 508] width 66 height 35
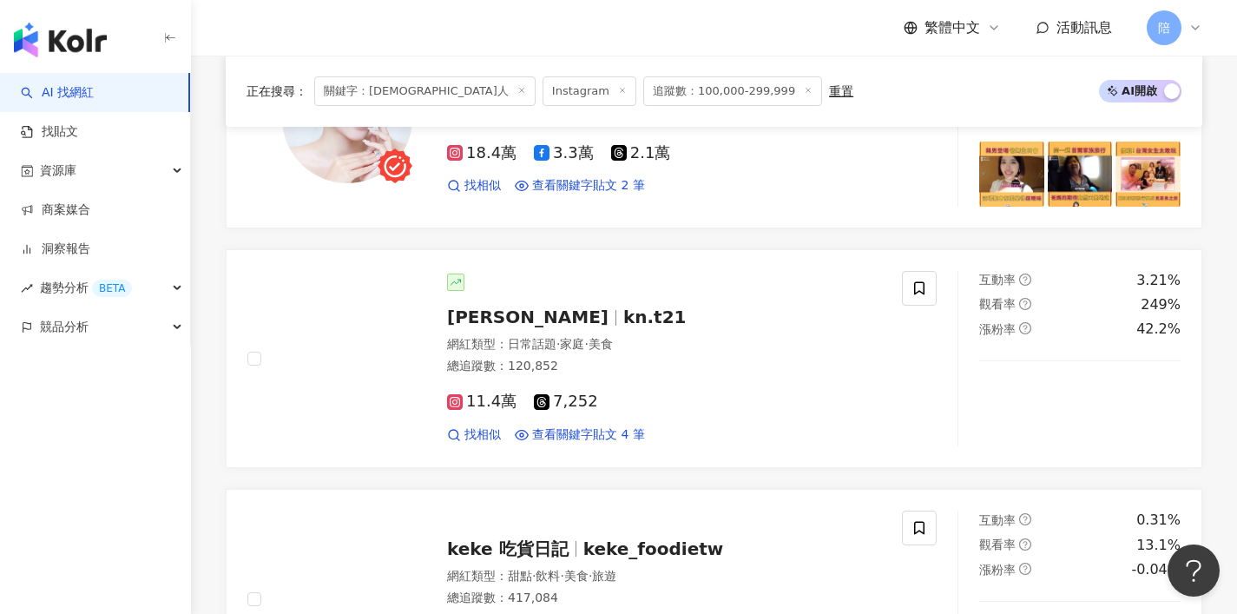
scroll to position [3117, 0]
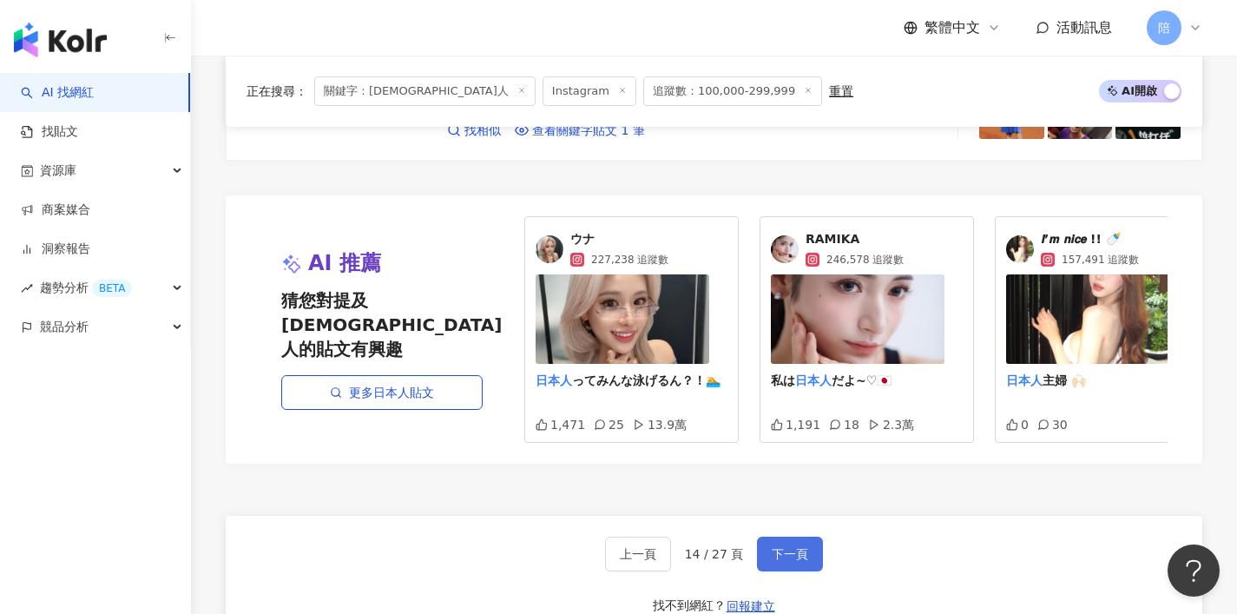
click at [787, 554] on button "下一頁" at bounding box center [790, 553] width 66 height 35
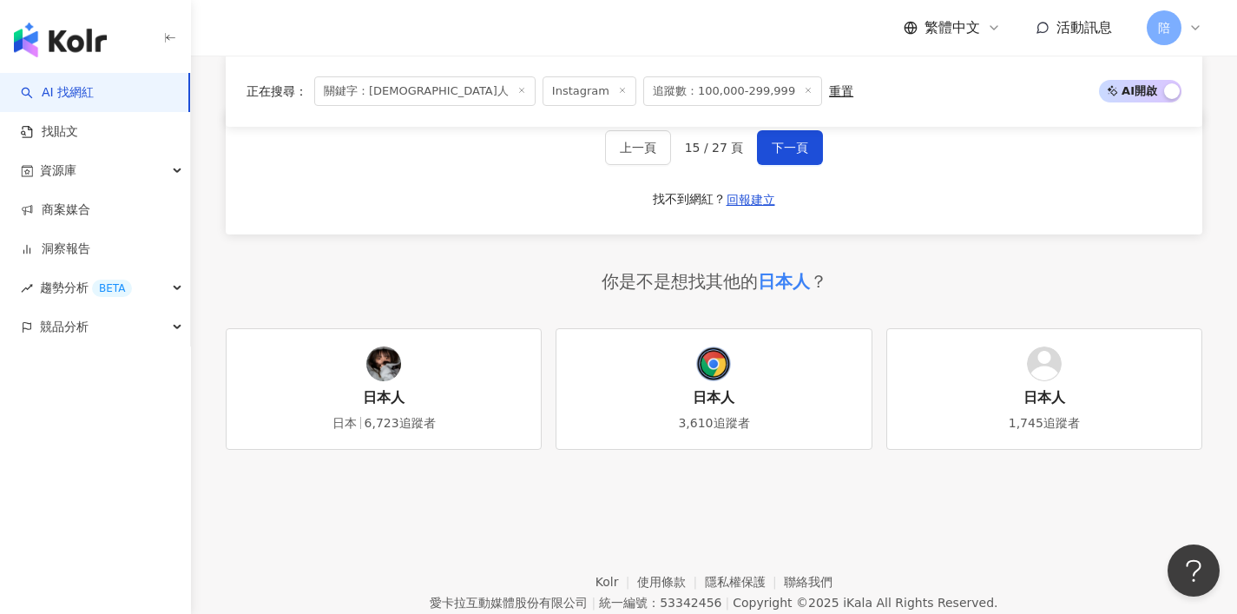
scroll to position [3497, 0]
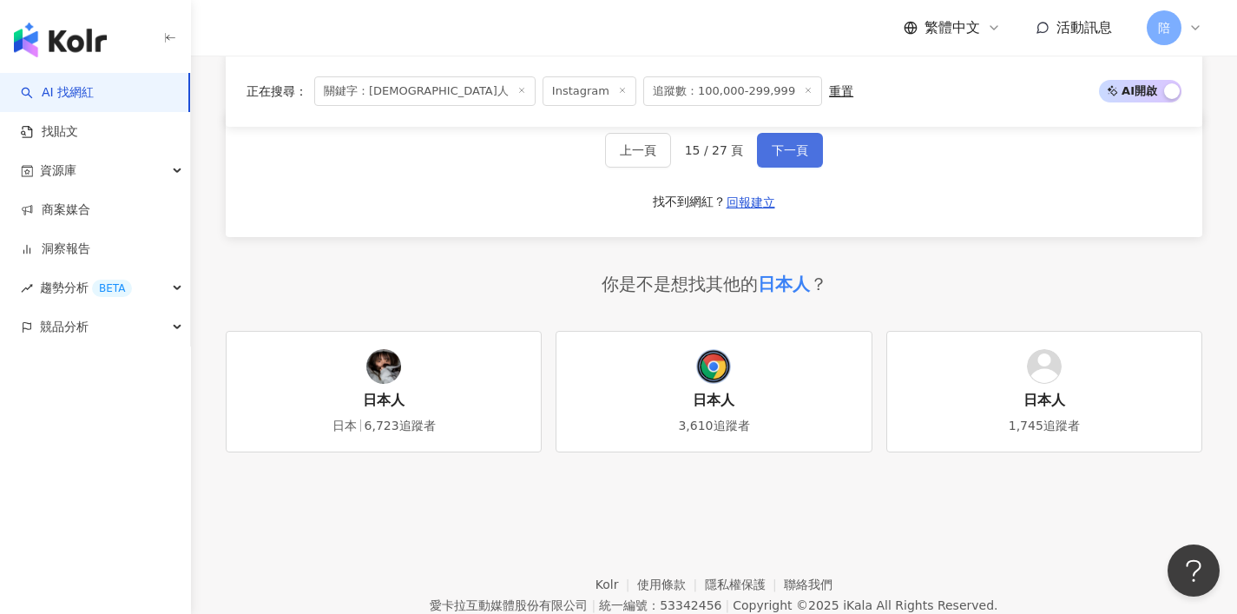
click at [805, 154] on button "下一頁" at bounding box center [790, 150] width 66 height 35
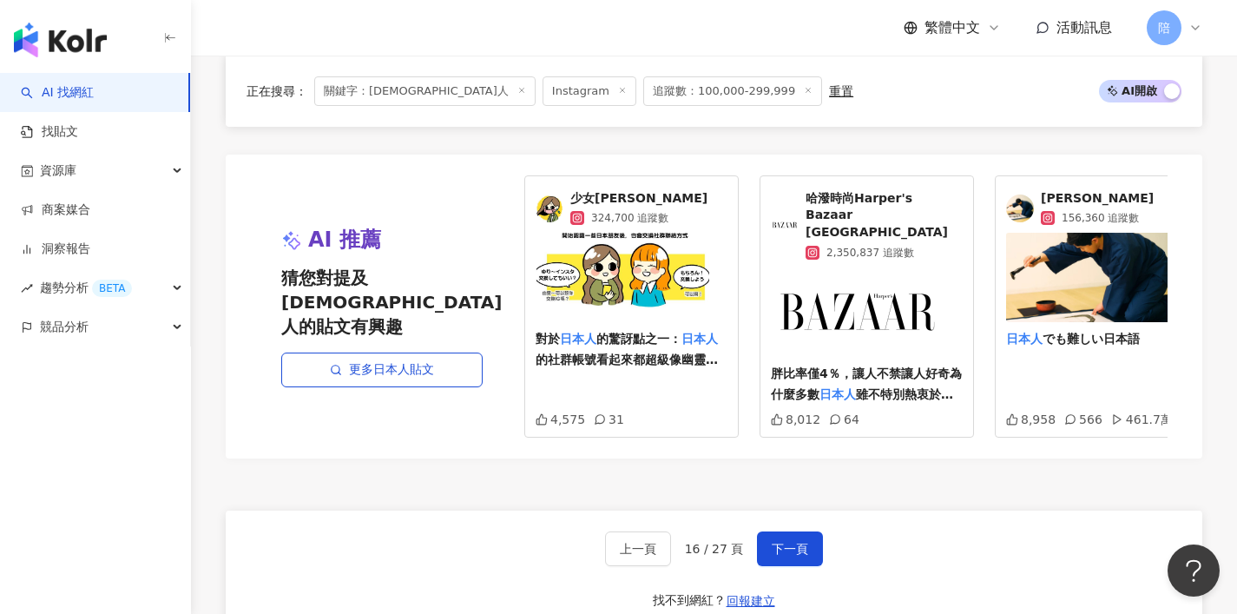
scroll to position [2886, 0]
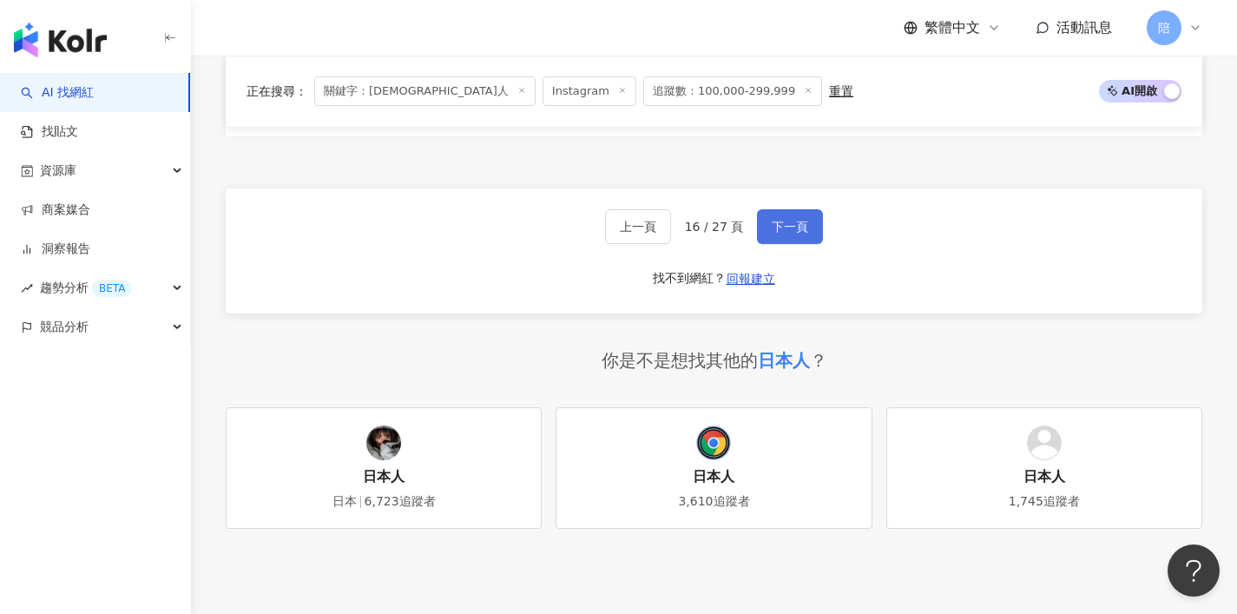
click at [792, 222] on span "下一頁" at bounding box center [790, 227] width 36 height 14
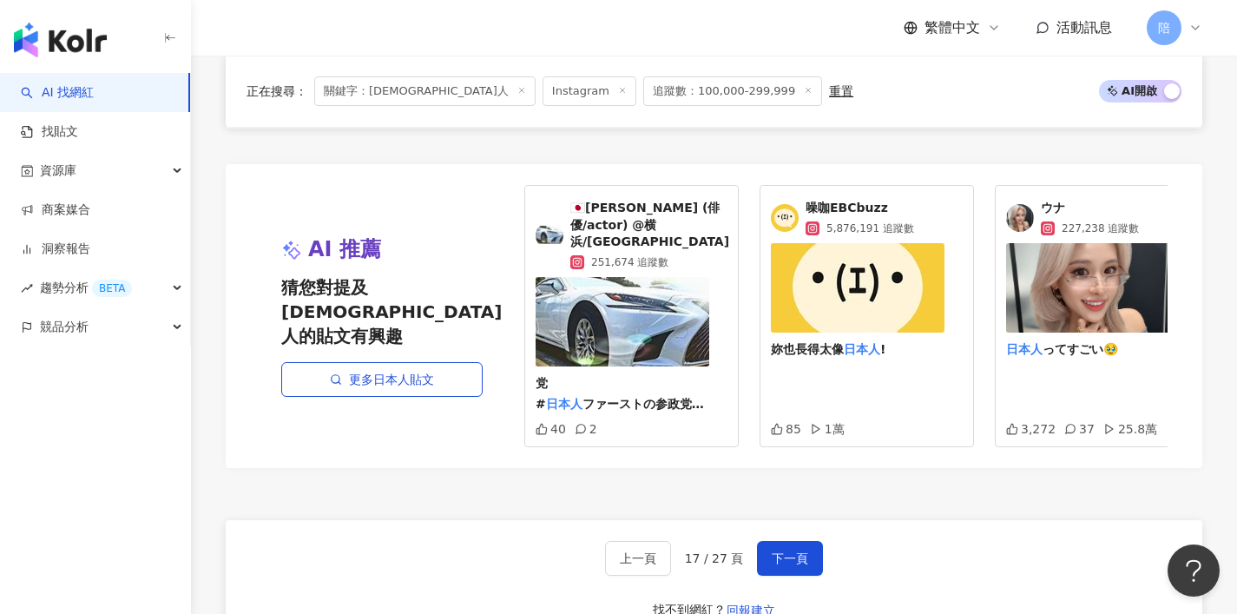
scroll to position [3127, 0]
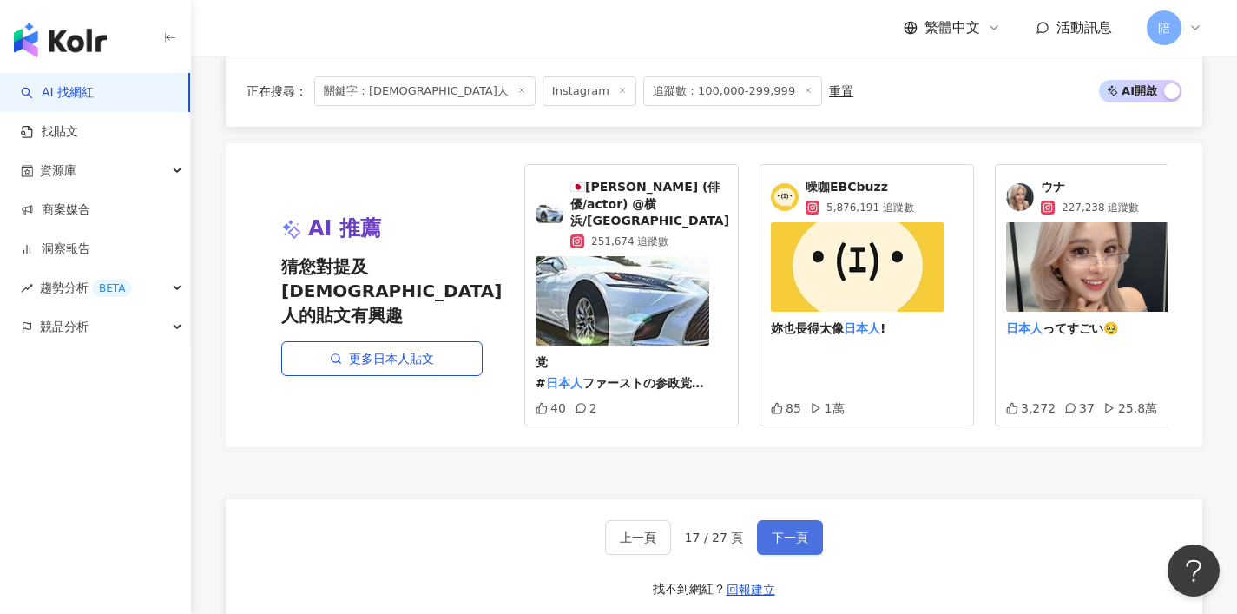
click at [791, 536] on span "下一頁" at bounding box center [790, 537] width 36 height 14
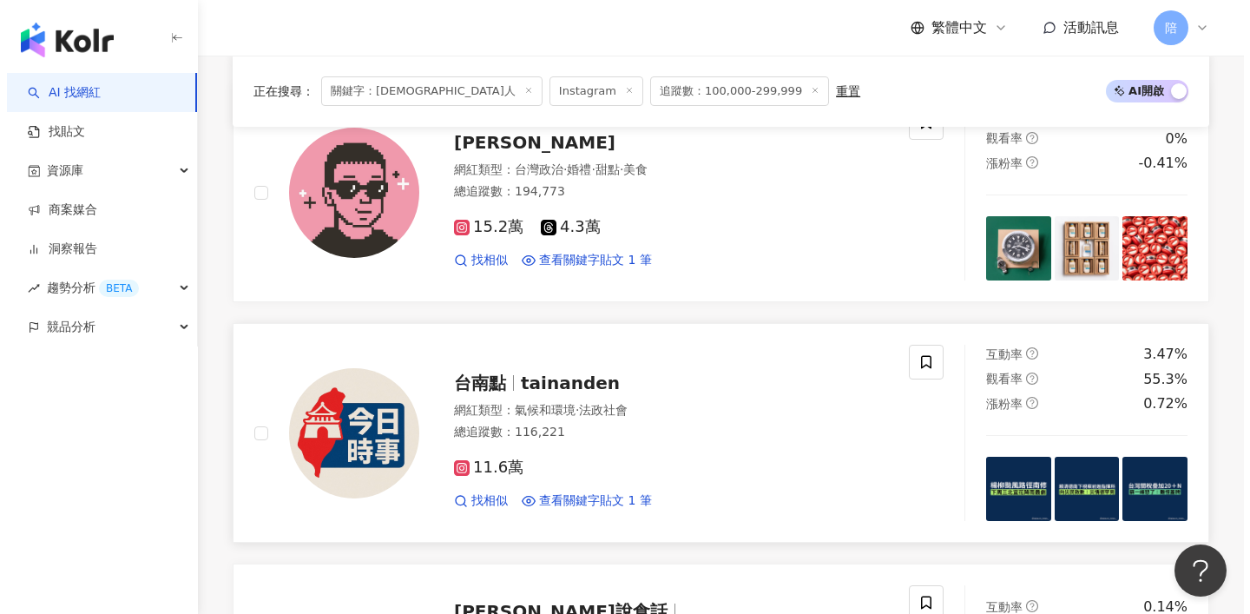
scroll to position [548, 0]
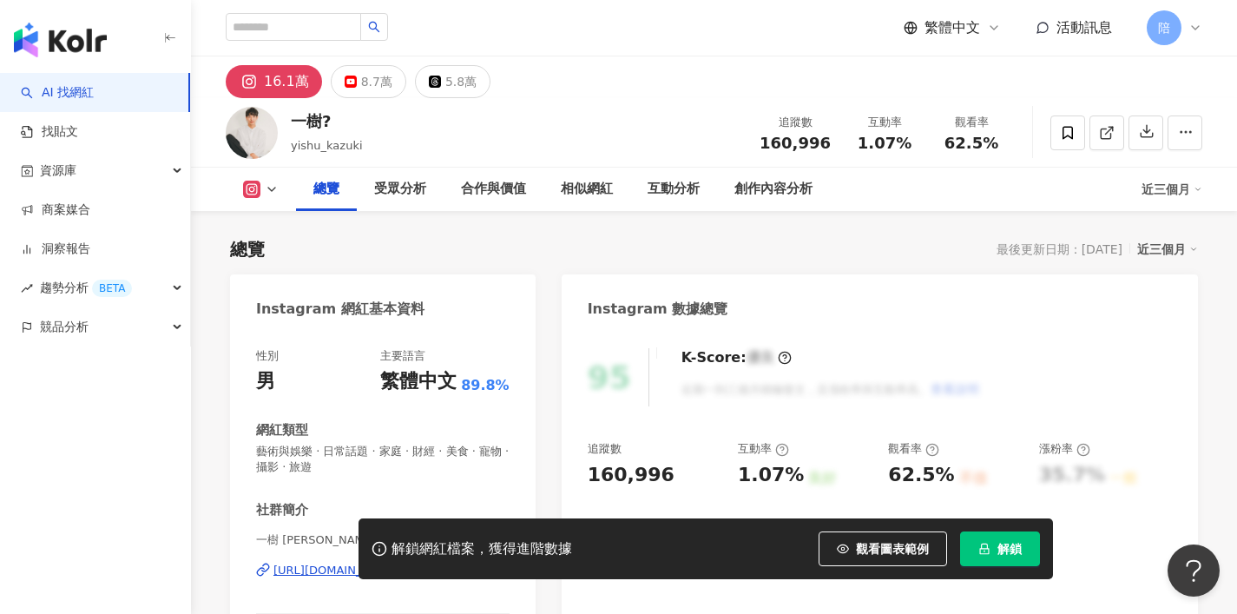
scroll to position [101, 0]
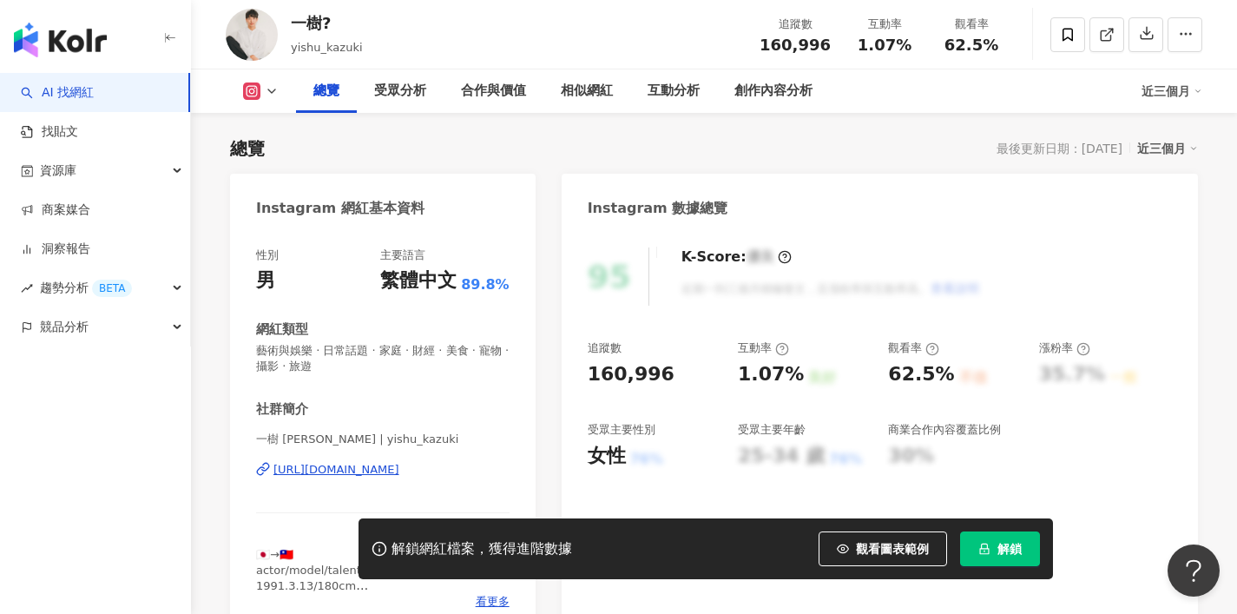
click at [370, 459] on div "一樹 Kazuki | yishu_kazuki https://www.instagram.com/yishu_kazuki/" at bounding box center [382, 482] width 253 height 102
click at [379, 464] on div "https://www.instagram.com/yishu_kazuki/" at bounding box center [336, 470] width 126 height 16
